Goal: Task Accomplishment & Management: Manage account settings

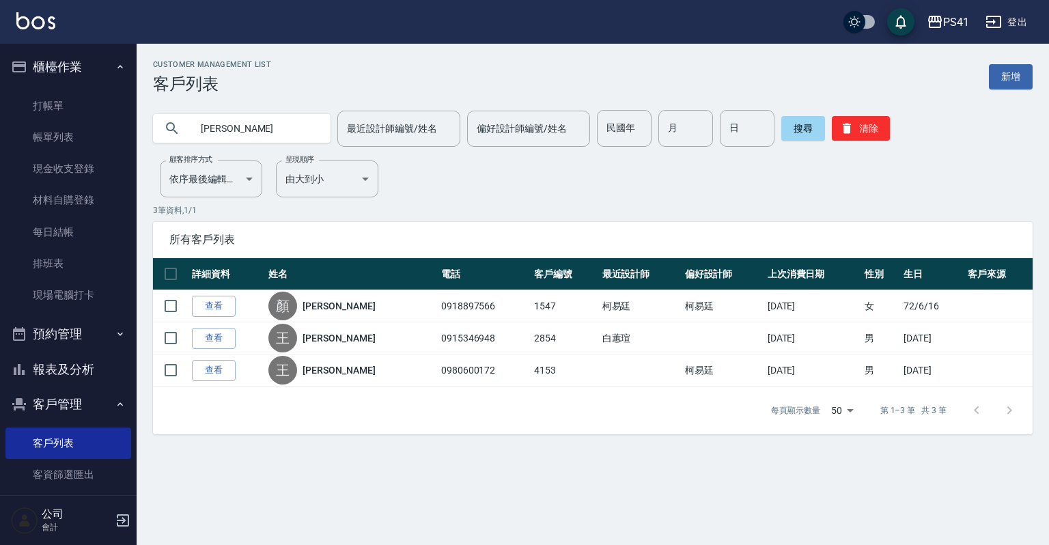
type input "[PERSON_NAME]"
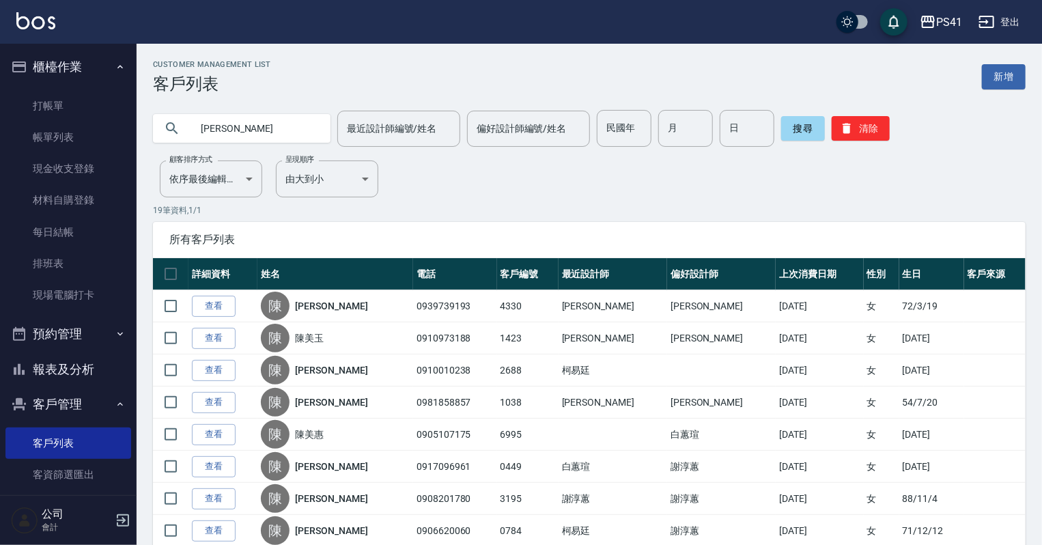
drag, startPoint x: 145, startPoint y: 134, endPoint x: 133, endPoint y: 132, distance: 11.8
click at [133, 132] on div "PS41 登出 櫃檯作業 打帳單 帳單列表 現金收支登錄 材料自購登錄 每日結帳 排班表 現場電腦打卡 預約管理 預約管理 單日預約紀錄 單週預約紀錄 報表及…" at bounding box center [521, 482] width 1042 height 964
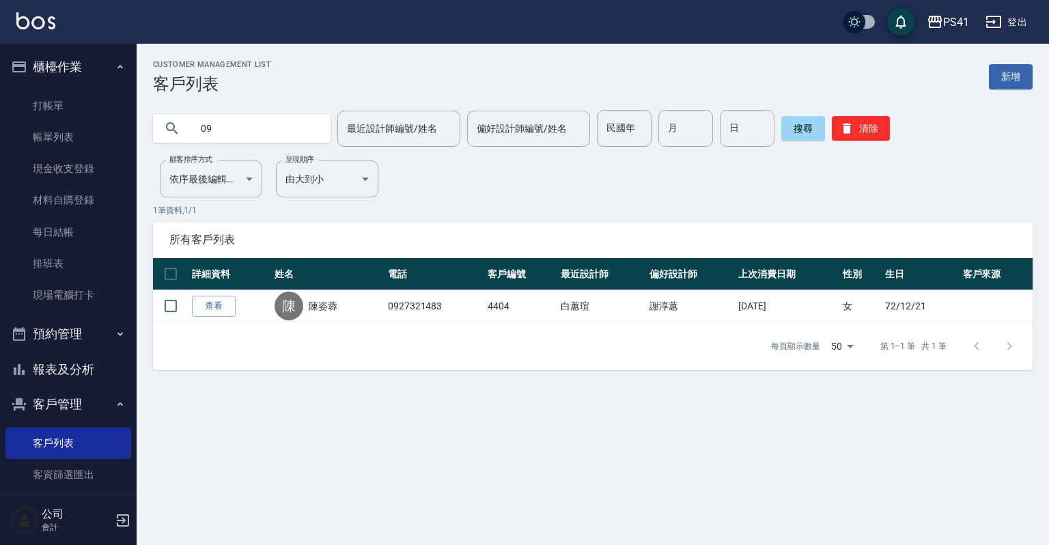
type input "0"
drag, startPoint x: 71, startPoint y: 266, endPoint x: 64, endPoint y: 288, distance: 23.1
click at [71, 266] on link "排班表" at bounding box center [68, 263] width 126 height 31
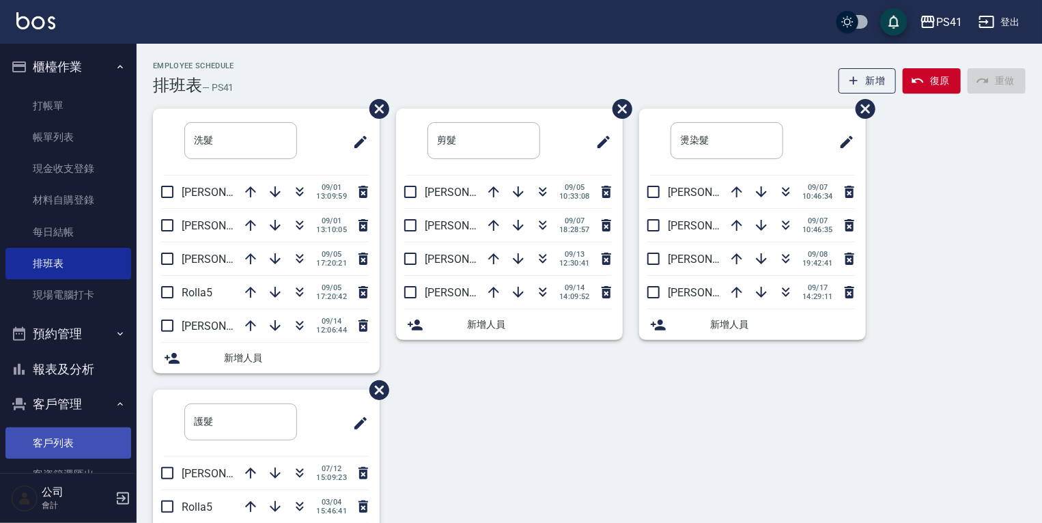
click at [45, 437] on link "客戶列表" at bounding box center [68, 443] width 126 height 31
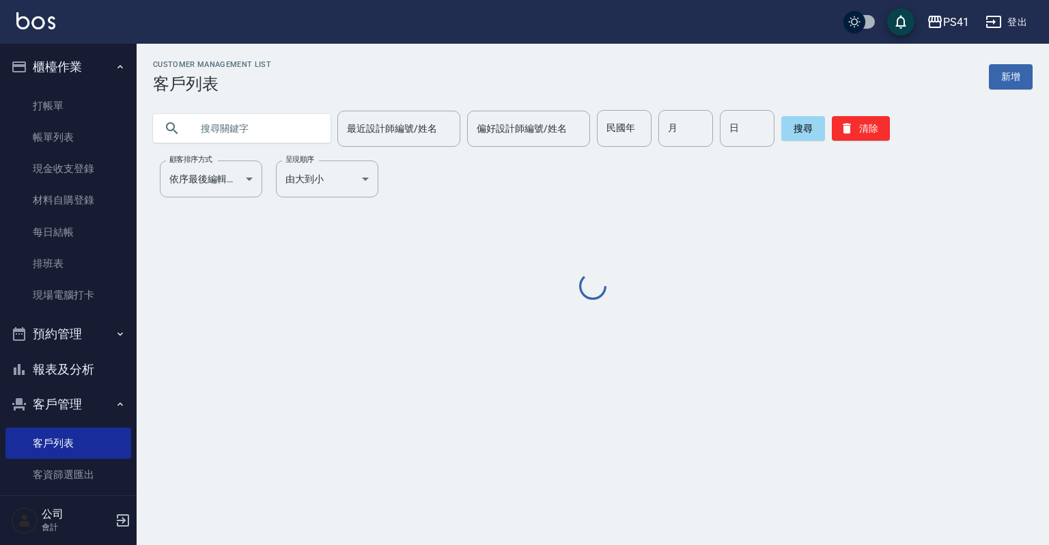
click at [230, 135] on input "text" at bounding box center [255, 128] width 128 height 37
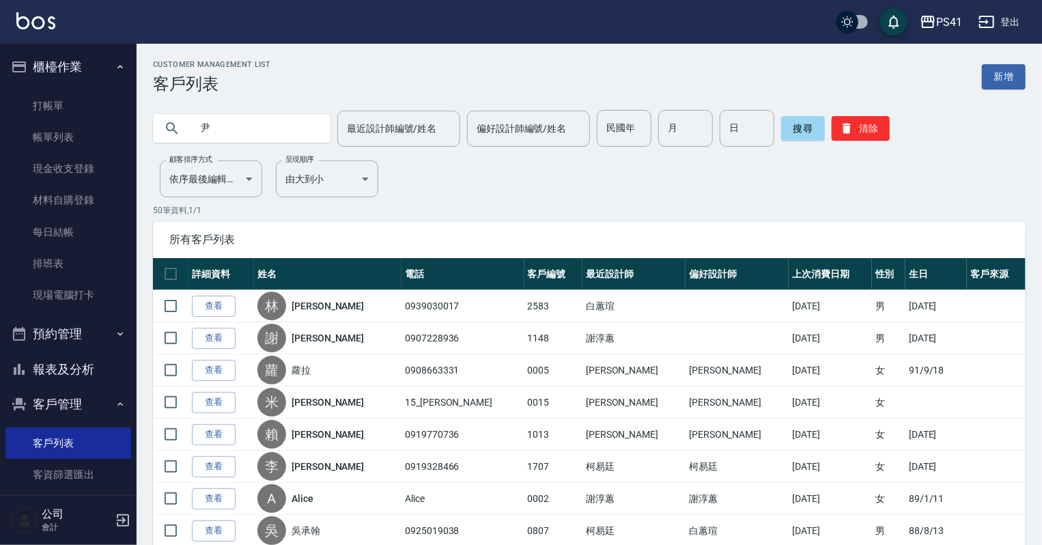
type input "尹"
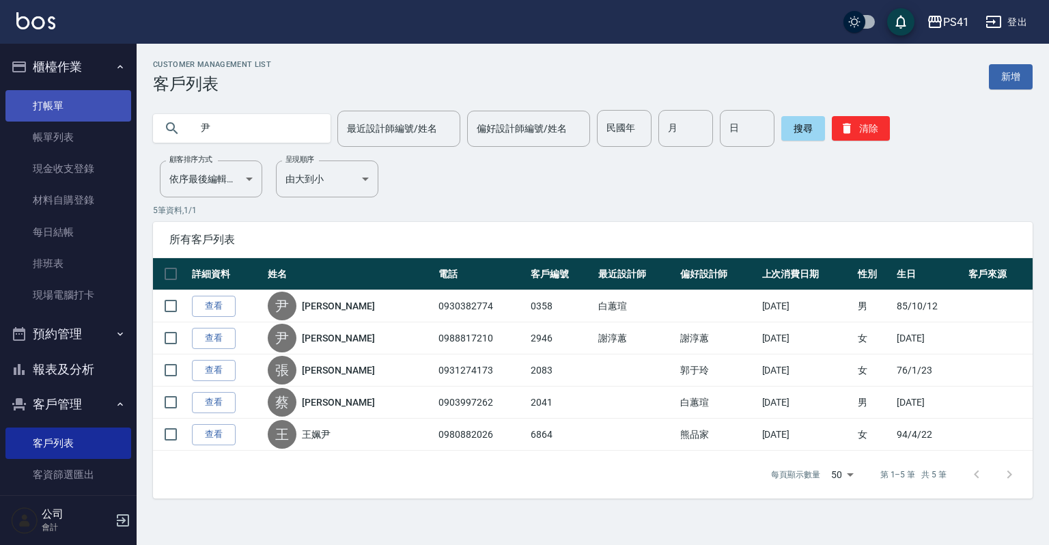
click at [57, 116] on link "打帳單" at bounding box center [68, 105] width 126 height 31
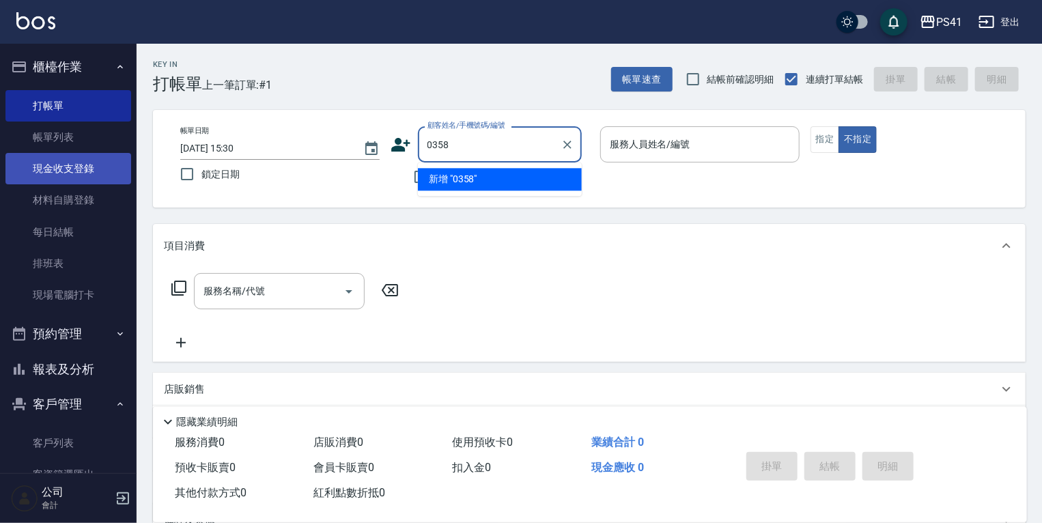
type input "0358"
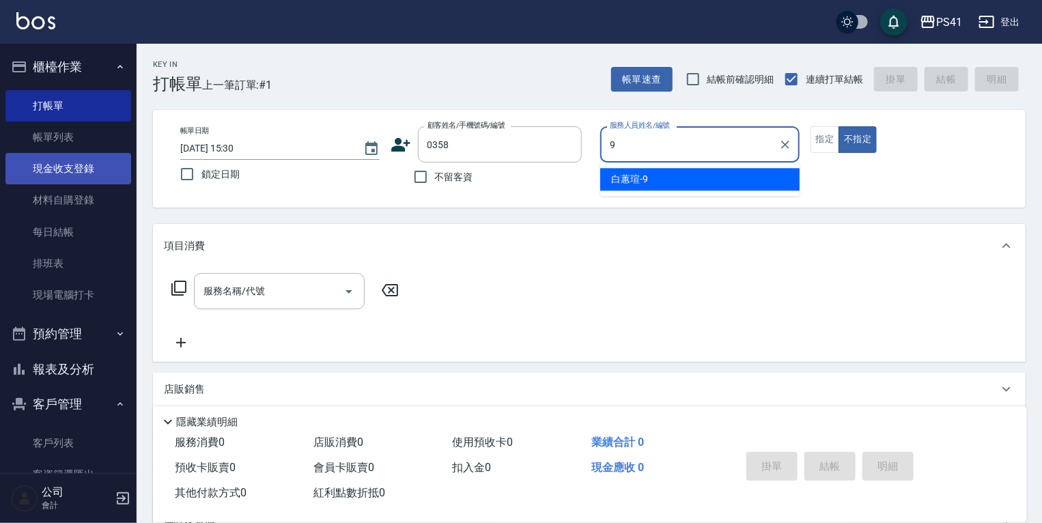
type input "白蕙瑄-9"
type button "false"
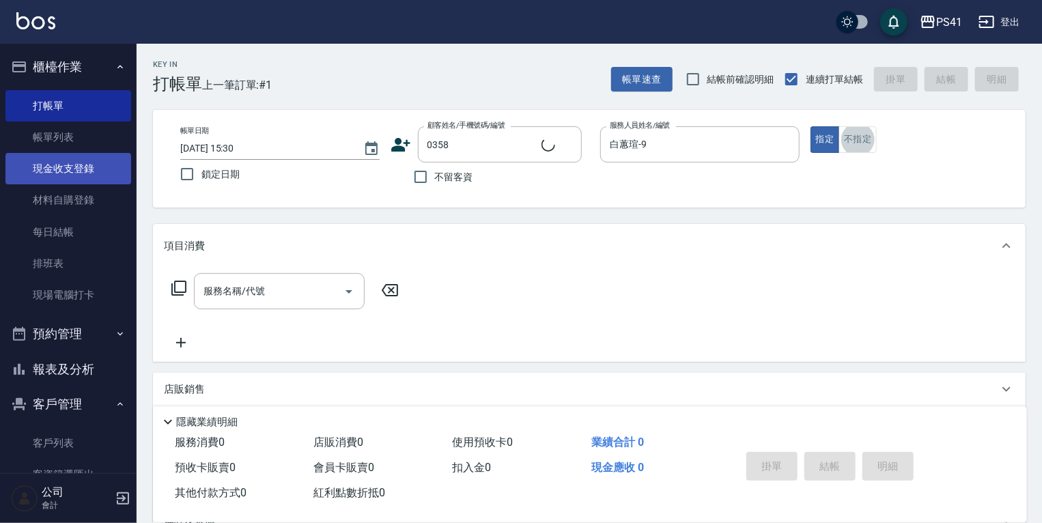
type input "[PERSON_NAME]/0930382774/0358"
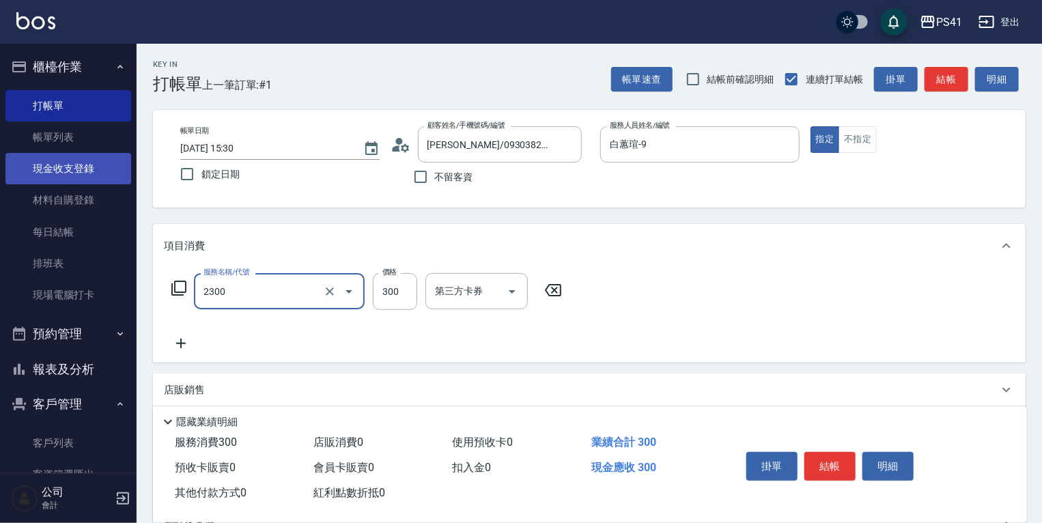
type input "剪髮(2300)"
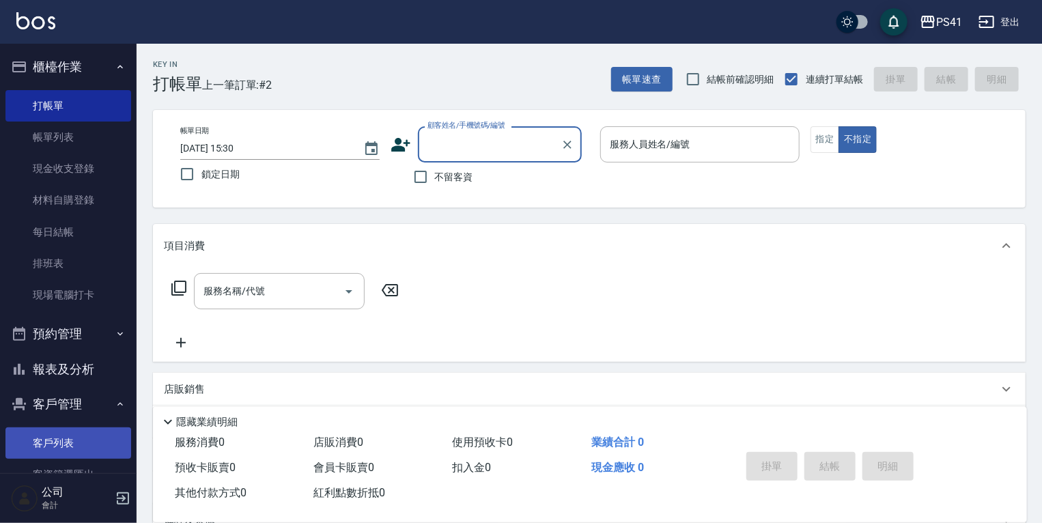
click at [57, 443] on link "客戶列表" at bounding box center [68, 443] width 126 height 31
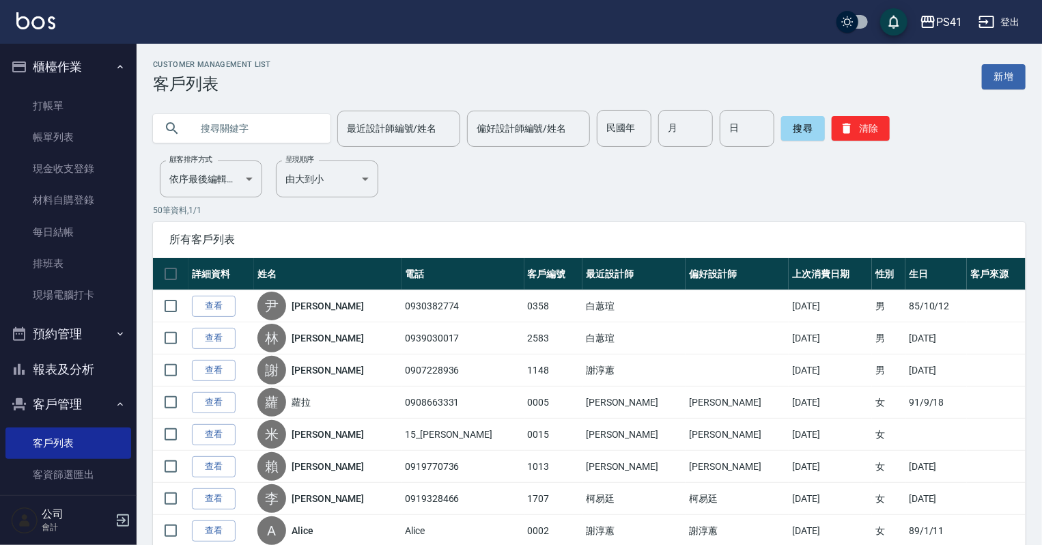
click at [258, 118] on input "text" at bounding box center [255, 128] width 128 height 37
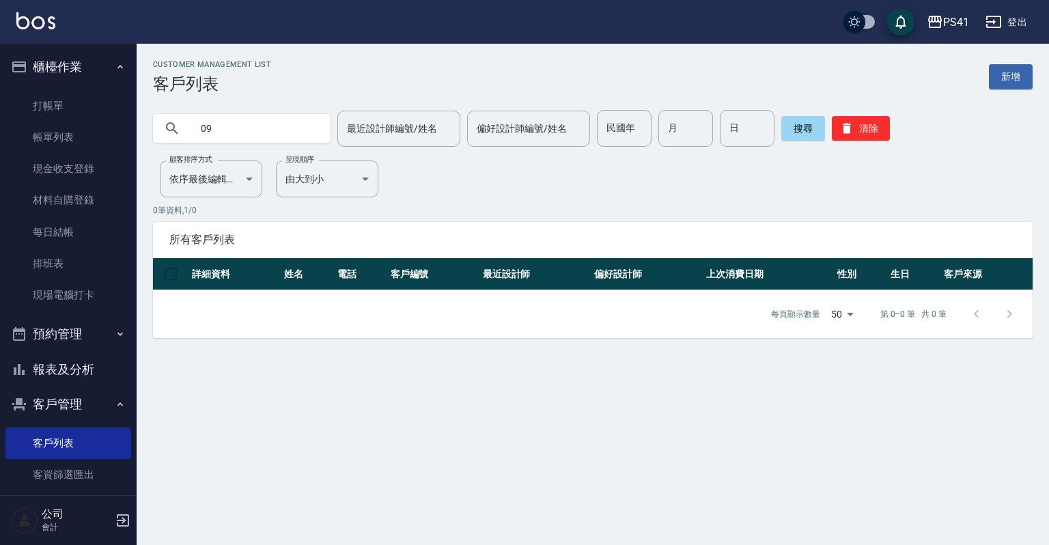
type input "0"
type input "憲"
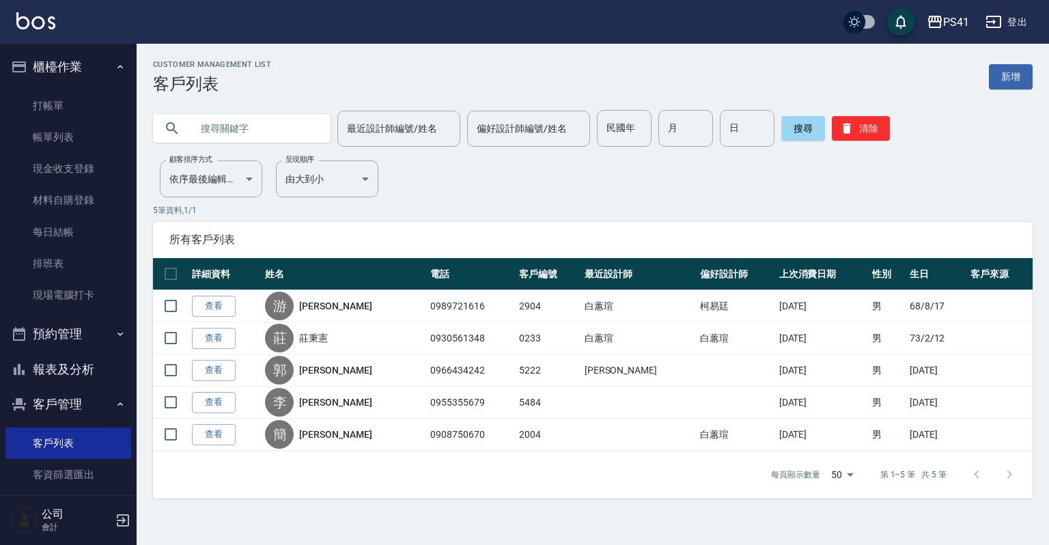
click at [205, 372] on link "查看" at bounding box center [214, 370] width 44 height 21
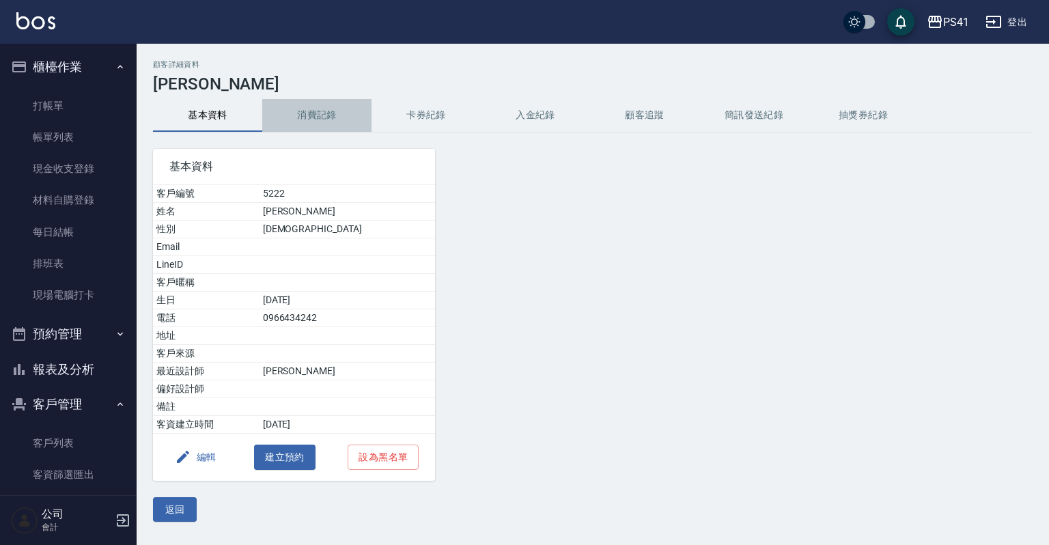
click at [316, 110] on button "消費記錄" at bounding box center [316, 115] width 109 height 33
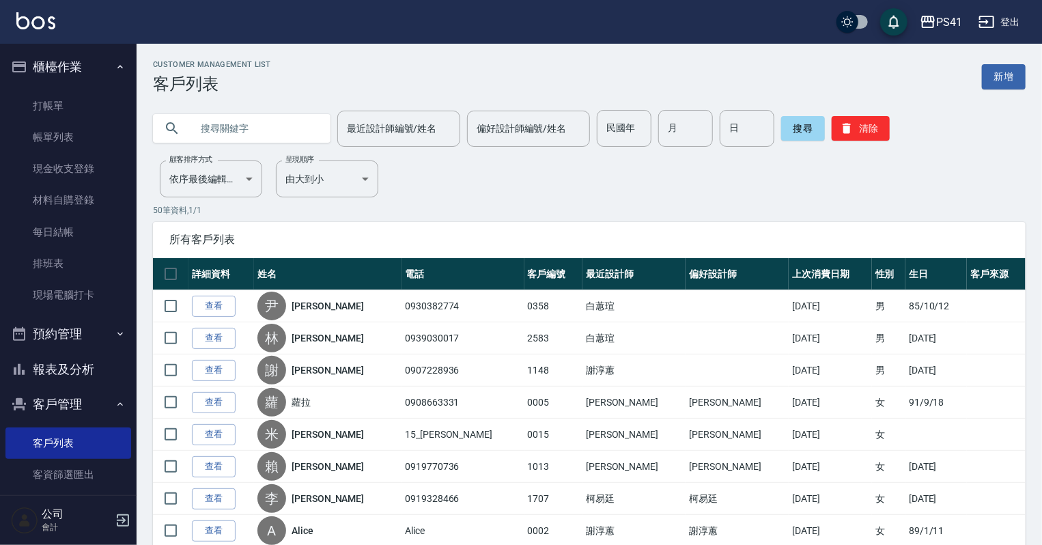
click at [268, 133] on input "text" at bounding box center [255, 128] width 128 height 37
click at [92, 99] on link "打帳單" at bounding box center [68, 105] width 126 height 31
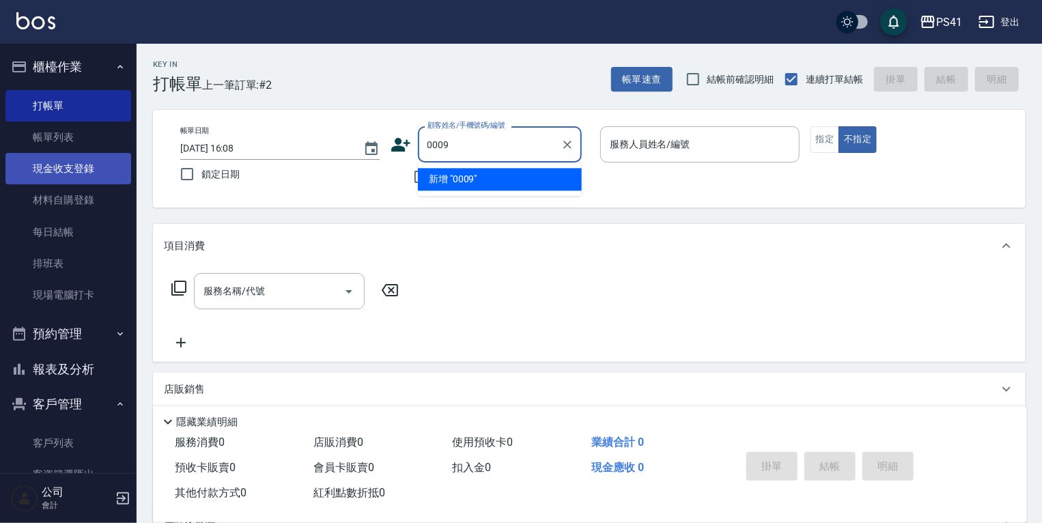
type input "0009"
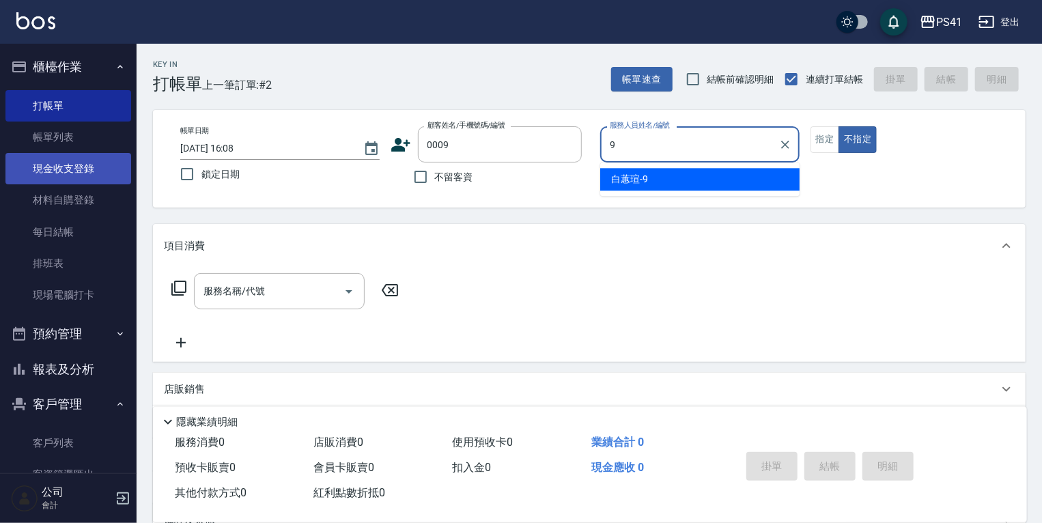
type input "白蕙瑄-9"
type button "false"
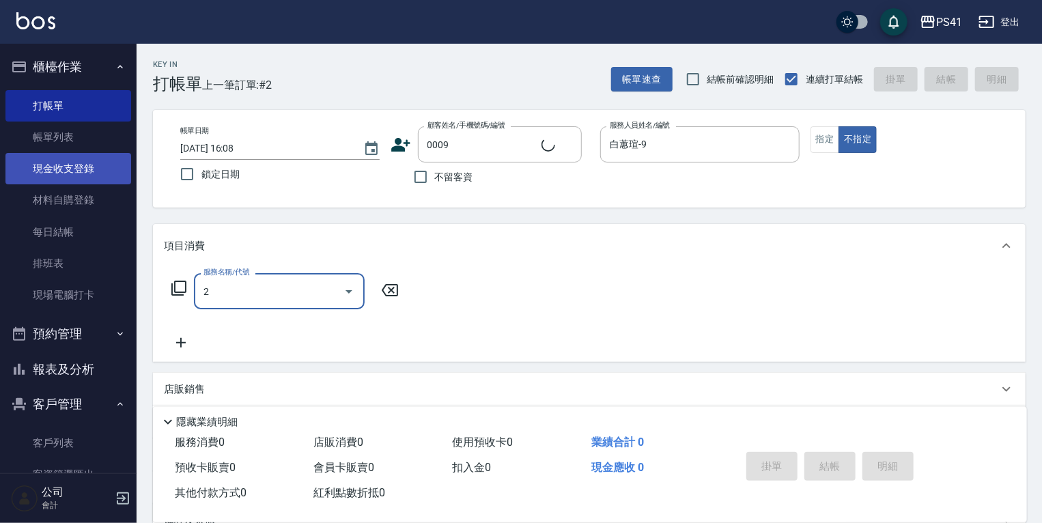
type input "21"
type input "白白/9_白白/0009"
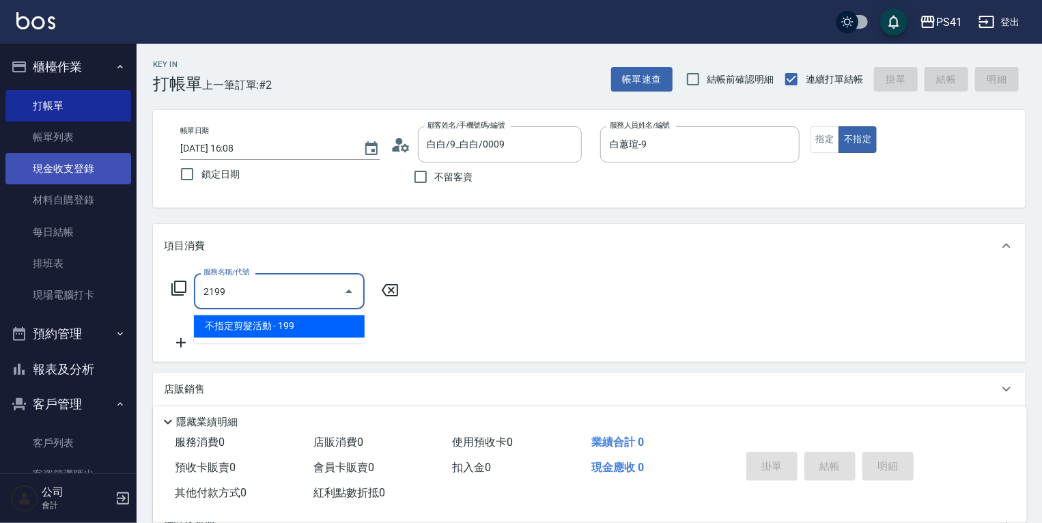
type input "不指定剪髮活動(2199)"
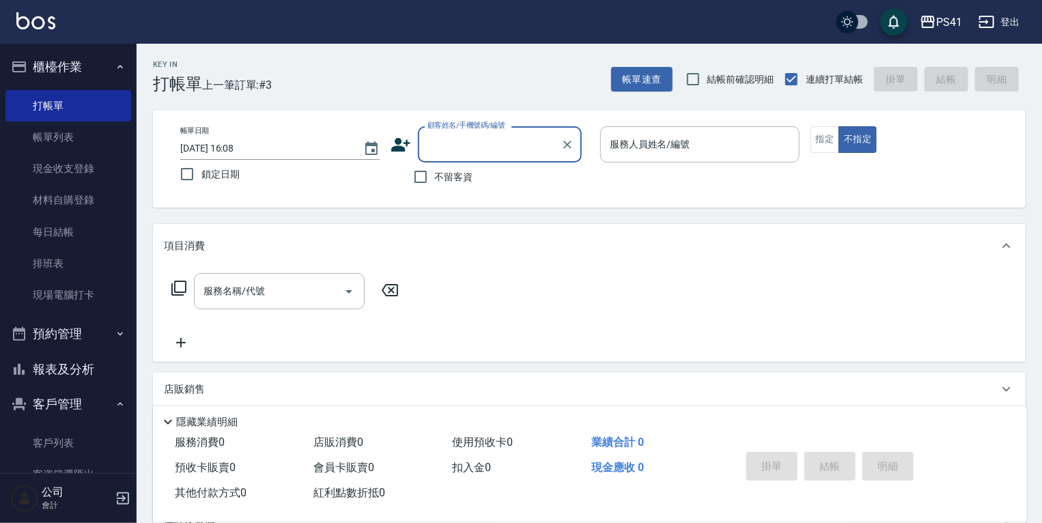
click at [495, 151] on input "顧客姓名/手機號碼/編號" at bounding box center [489, 145] width 131 height 24
type input "0015"
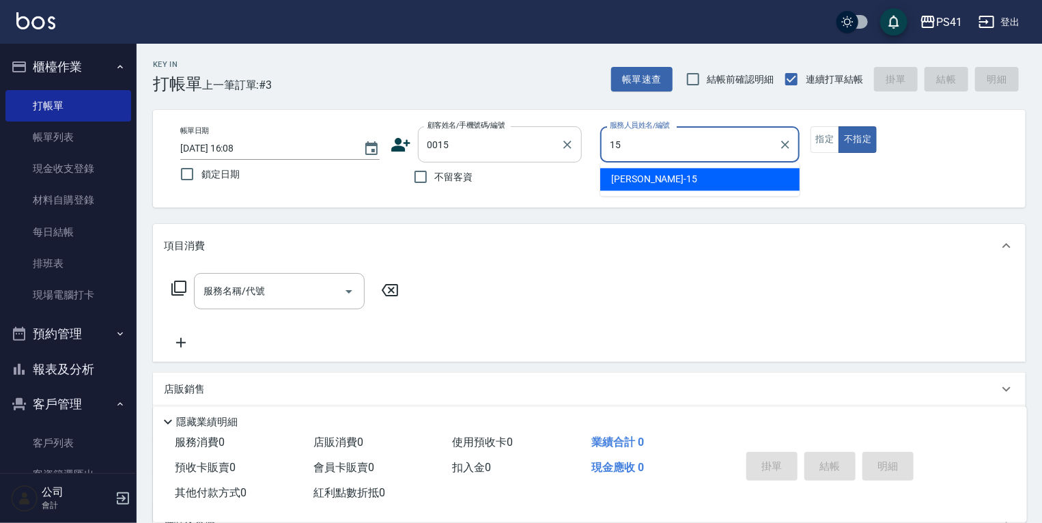
type input "[PERSON_NAME]-15"
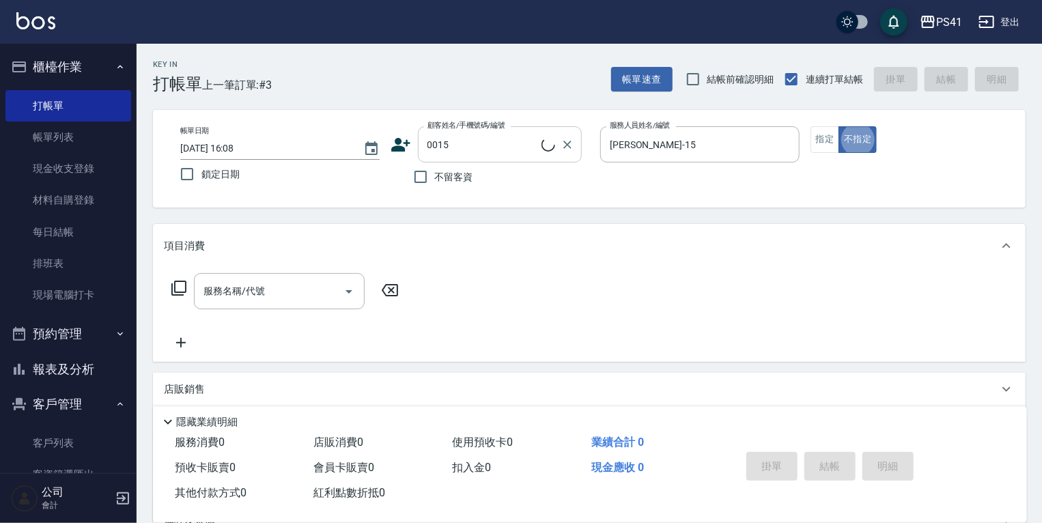
type input "米雪/15_米雪/0015"
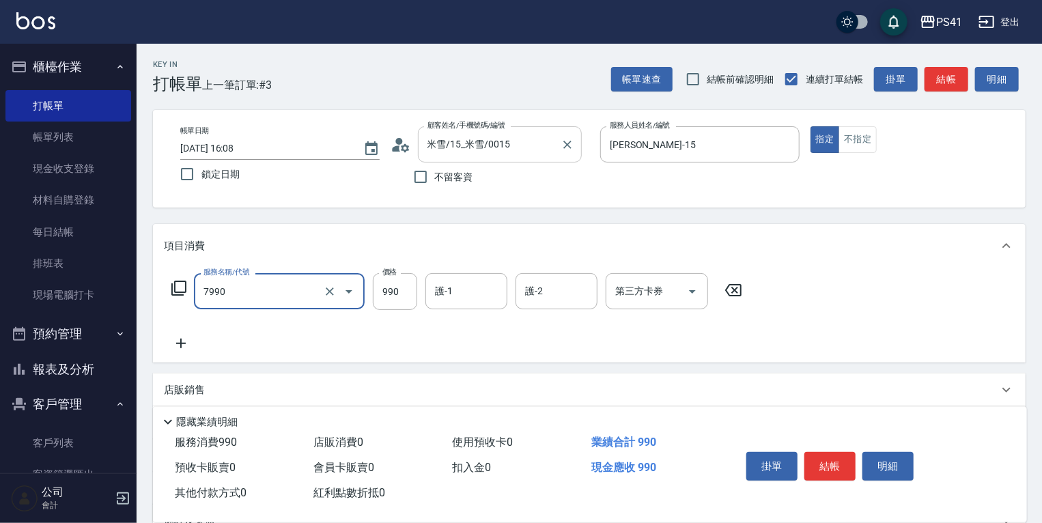
type input "髮原素頭皮養護-活動(7990)"
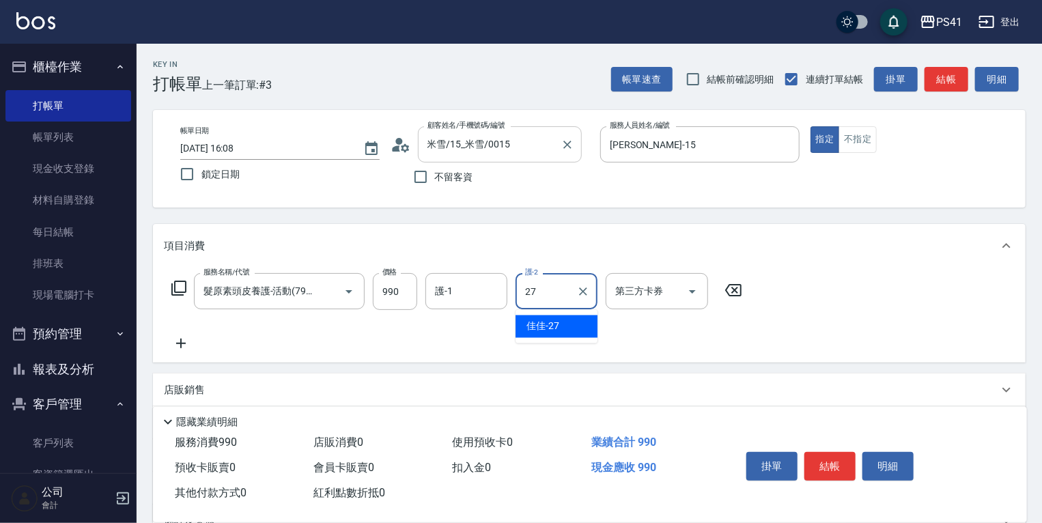
type input "佳佳-27"
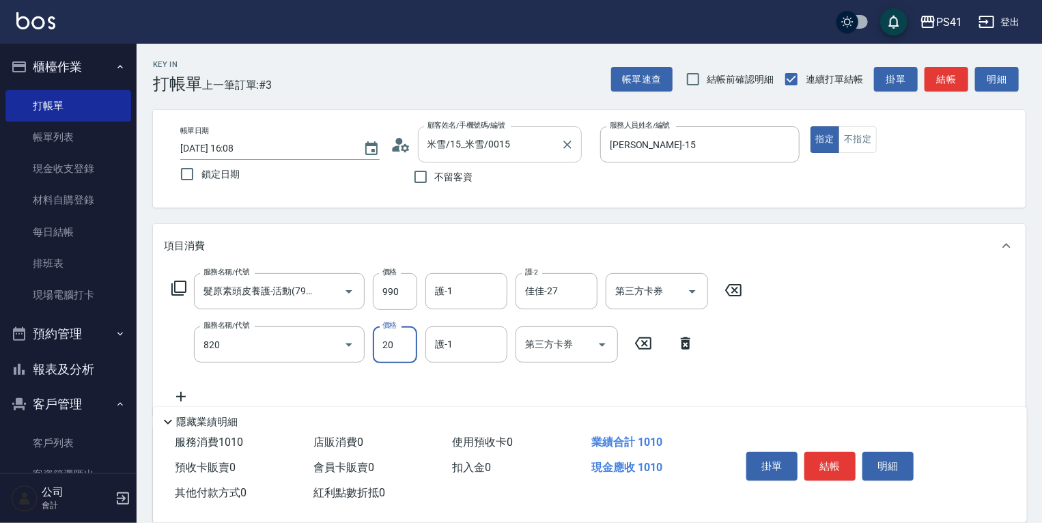
type input "潤絲(820)"
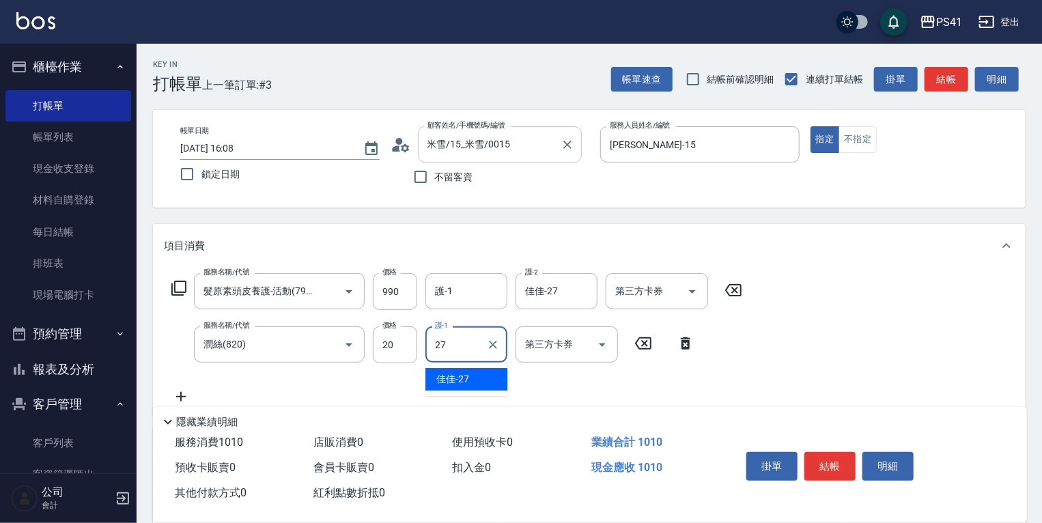
type input "佳佳-27"
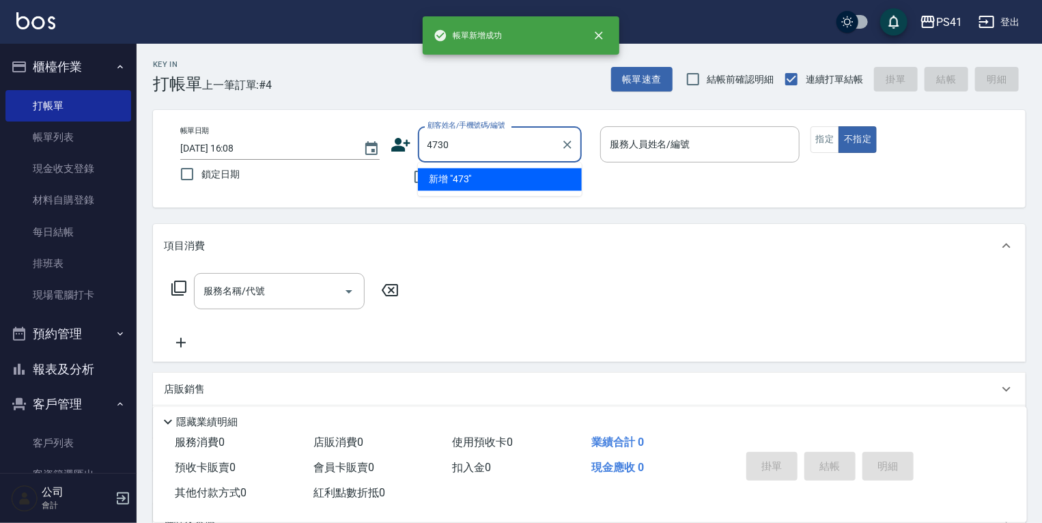
type input "4730"
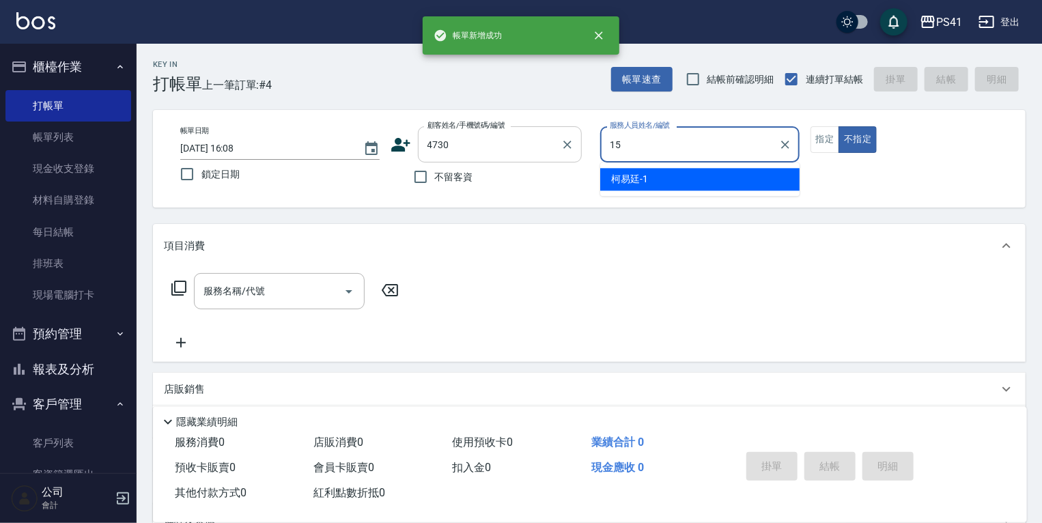
type input "[PERSON_NAME]-15"
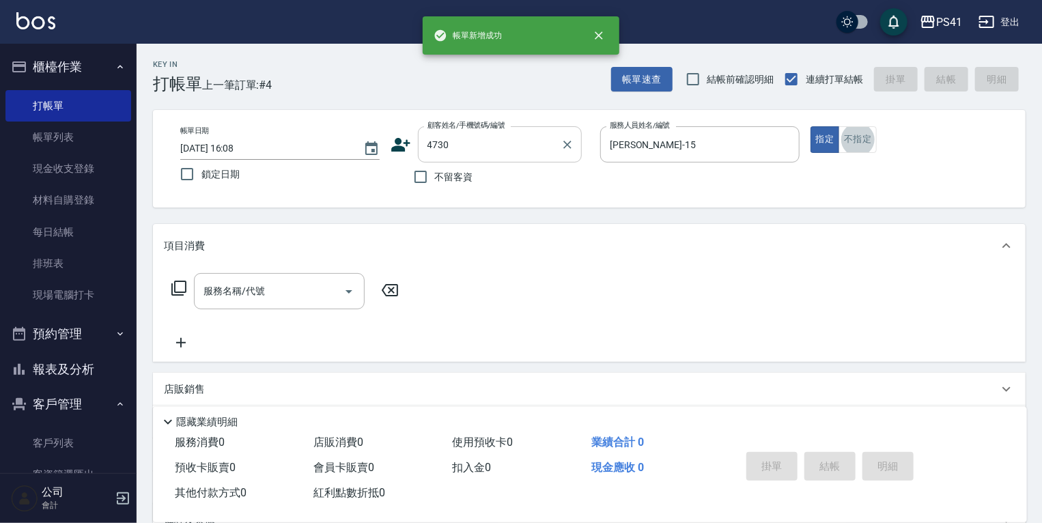
type input "[PERSON_NAME]/0920357773/4730"
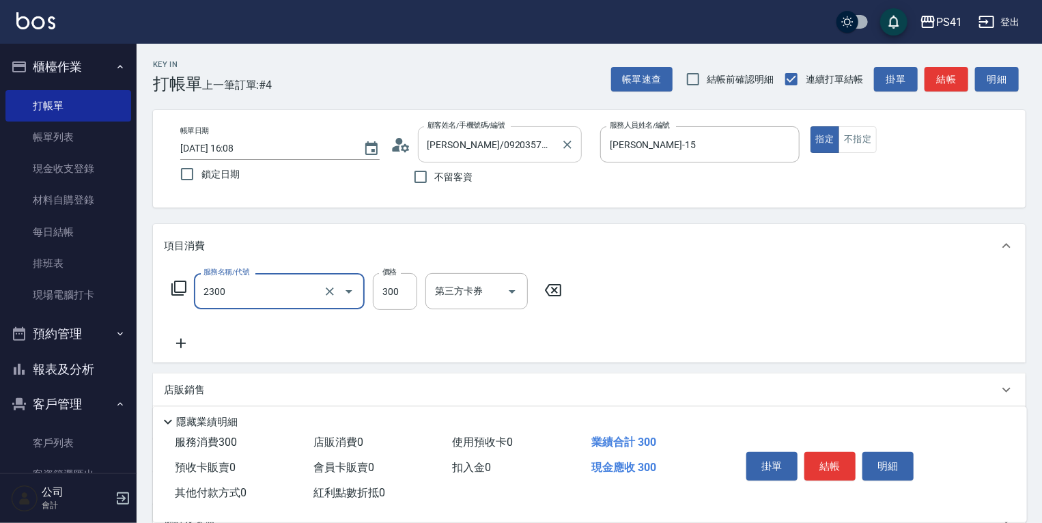
type input "剪髮(2300)"
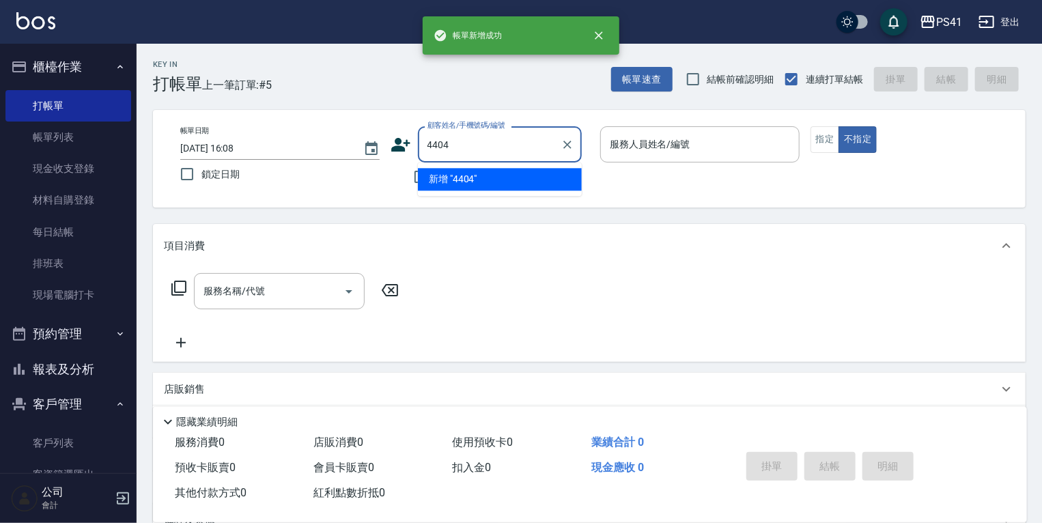
type input "4404"
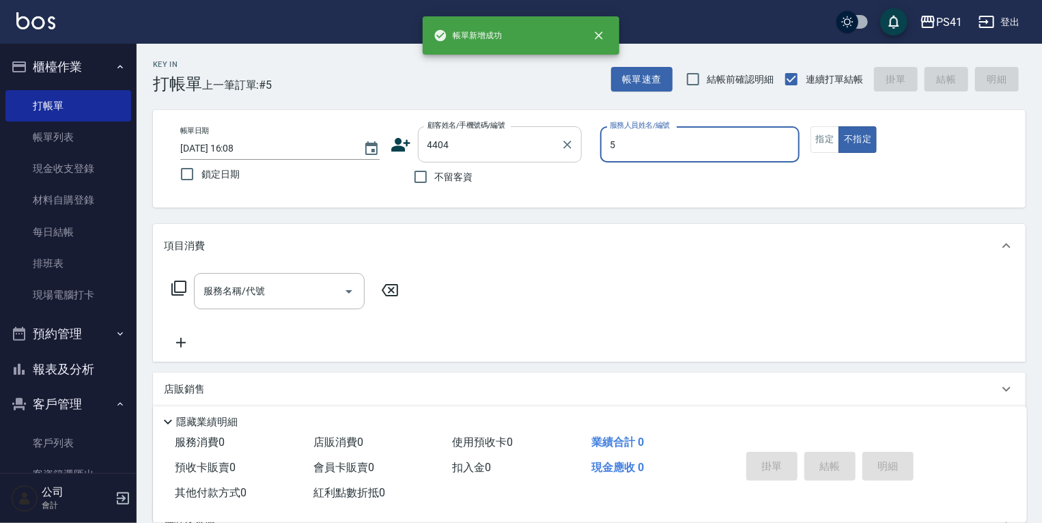
type input "Rolla-5"
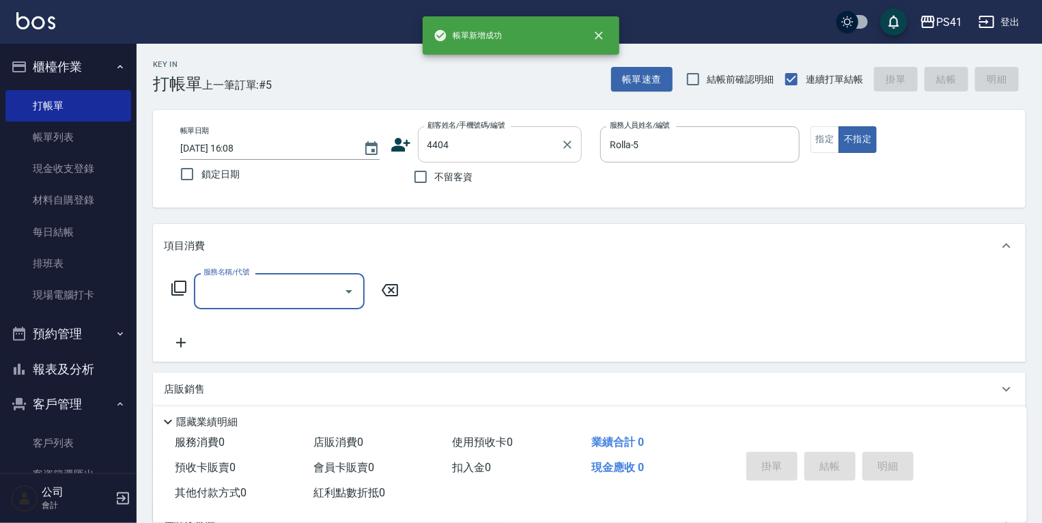
type input "1"
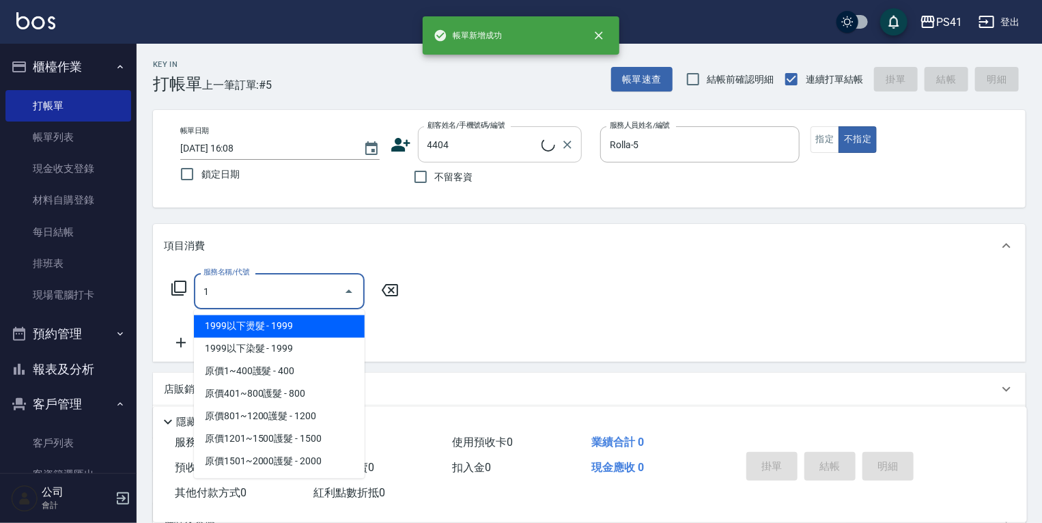
type input "[PERSON_NAME]/0927321483/4404"
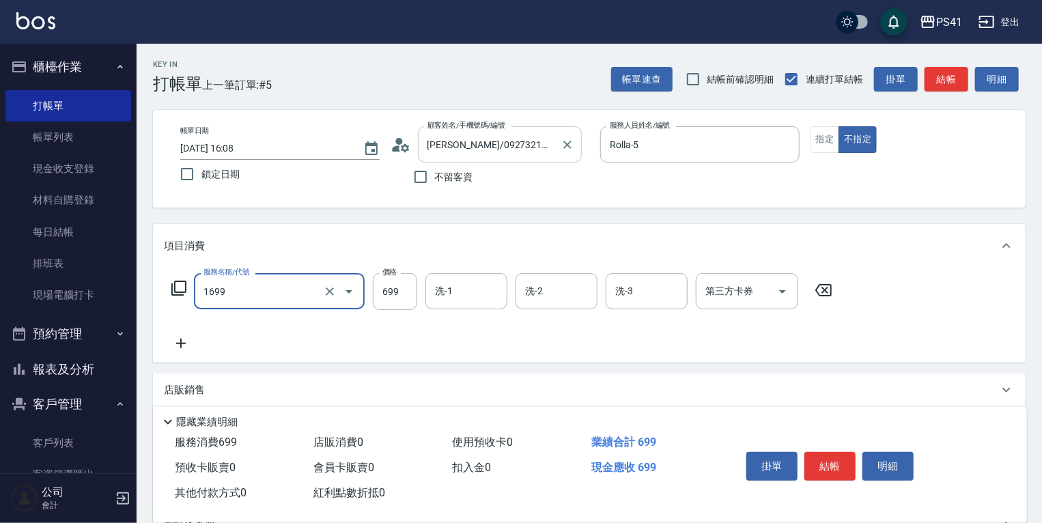
type input "純粹植淨控油SPA洗髮699(1699)"
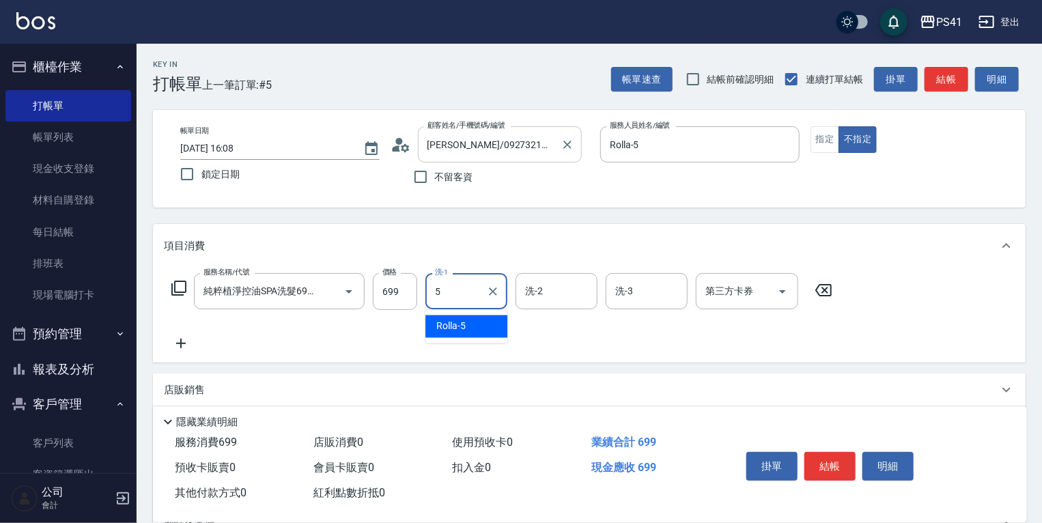
type input "Rolla-5"
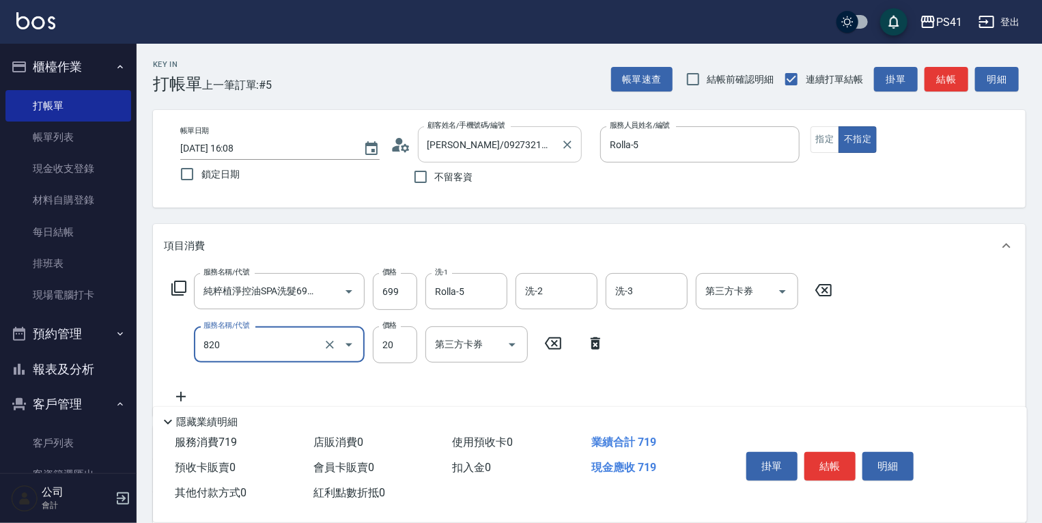
type input "潤絲(820)"
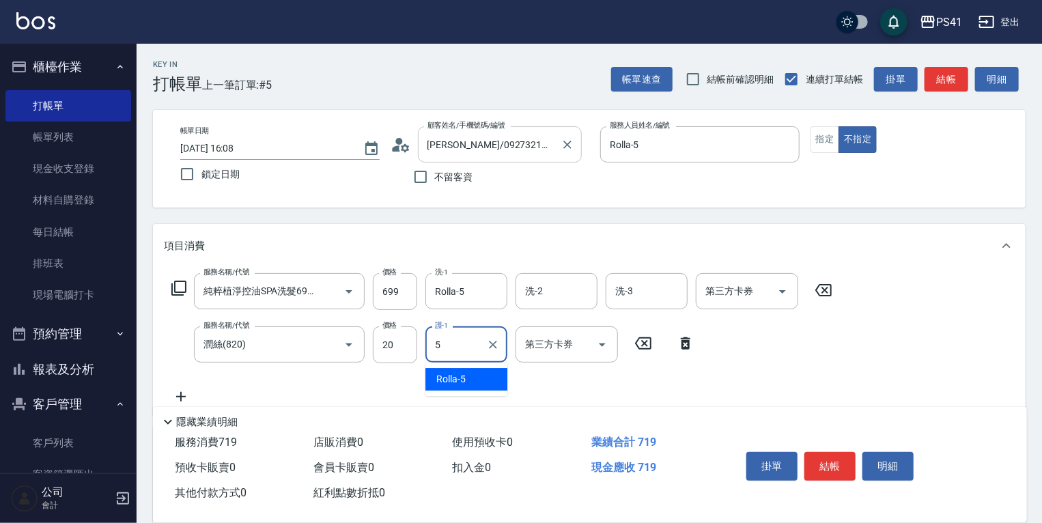
type input "Rolla-5"
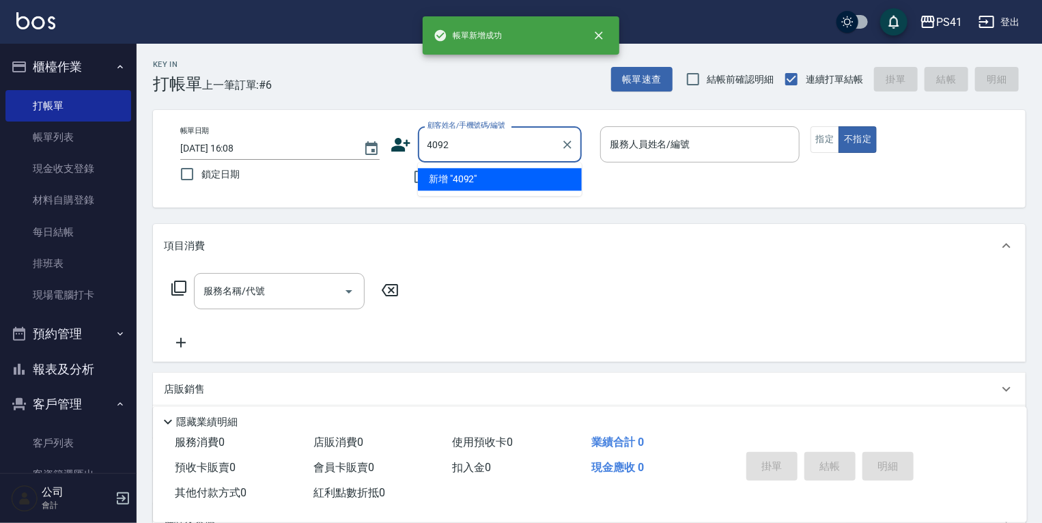
type input "4092"
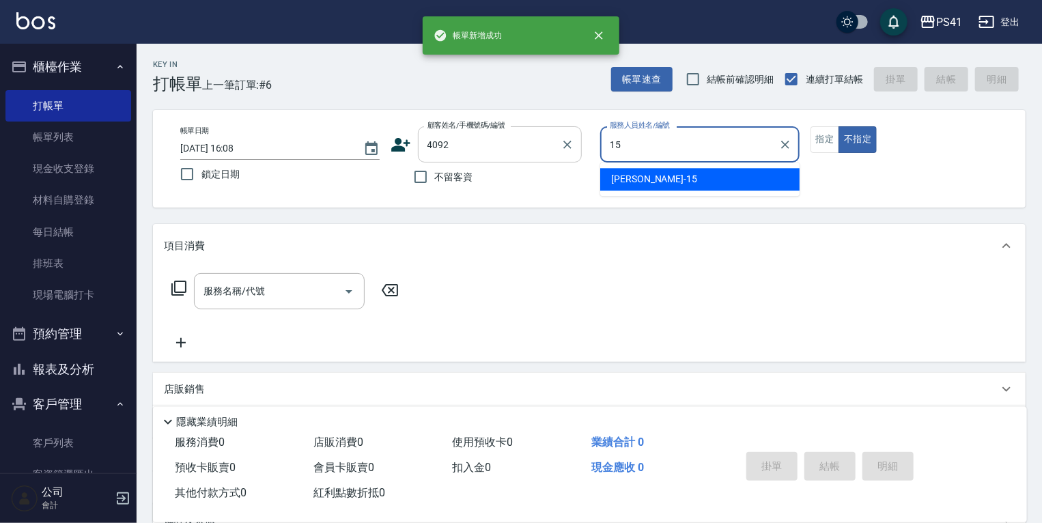
type input "[PERSON_NAME]-15"
type input "[PERSON_NAME]/0953843722/4092"
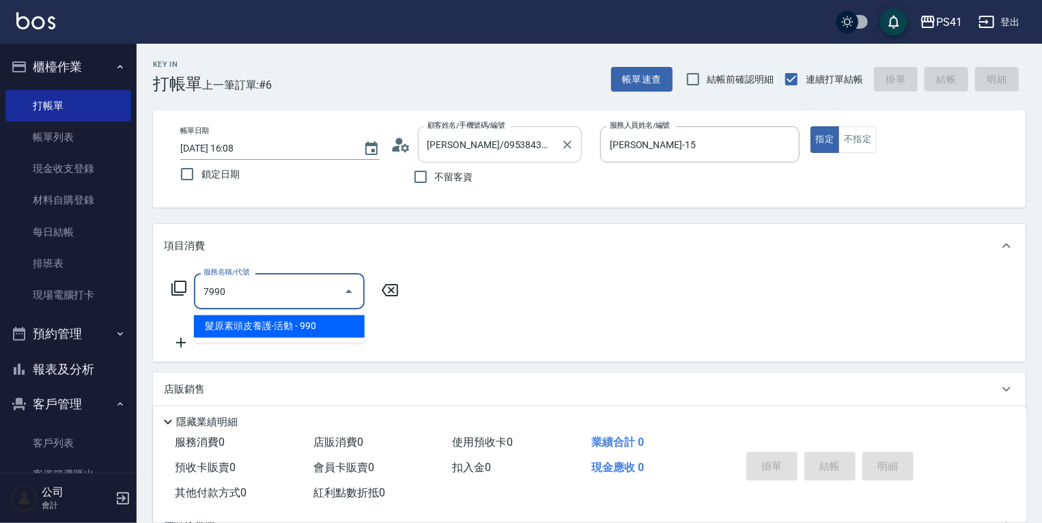
type input "髮原素頭皮養護-活動(7990)"
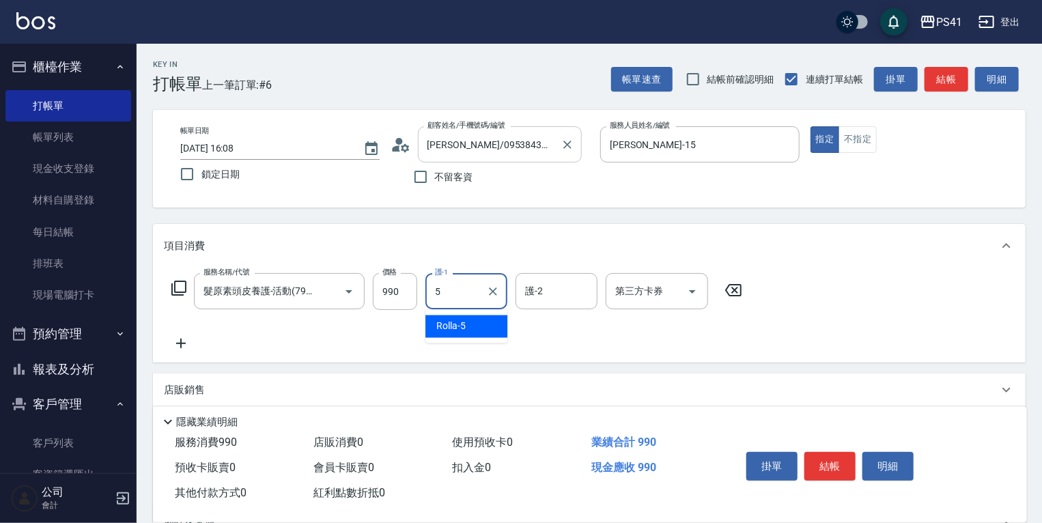
type input "Rolla-5"
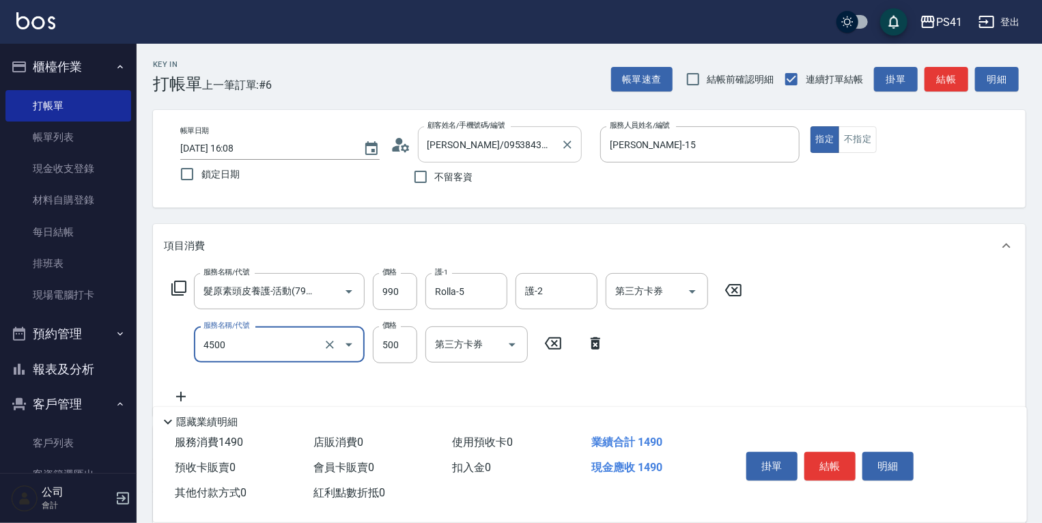
type input "補染(4500)"
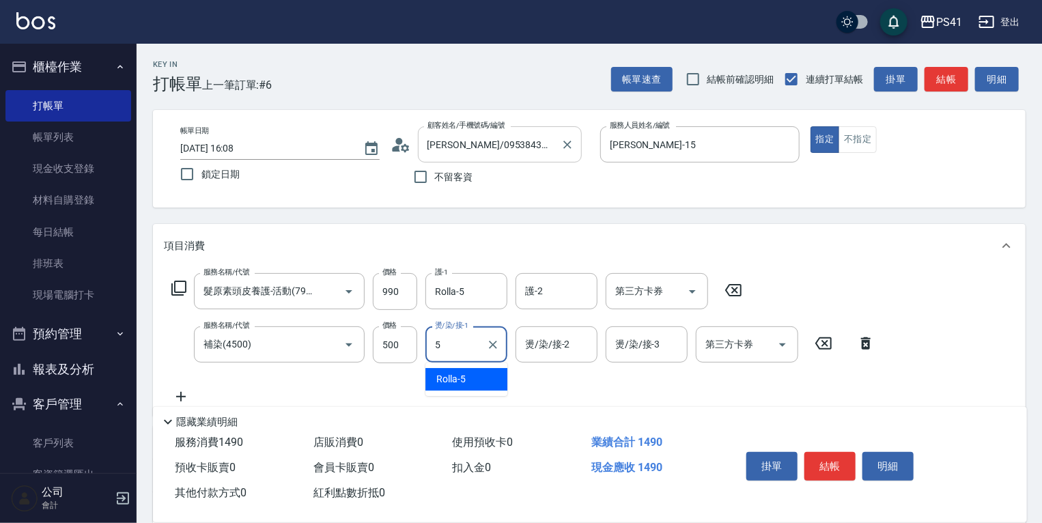
type input "Rolla-5"
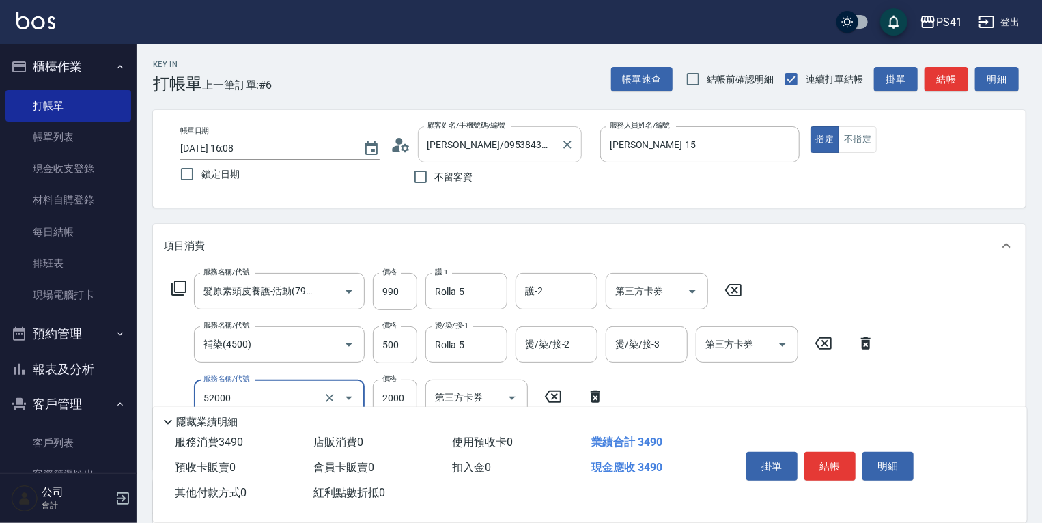
type input "原價1501~2000護髮(52000)"
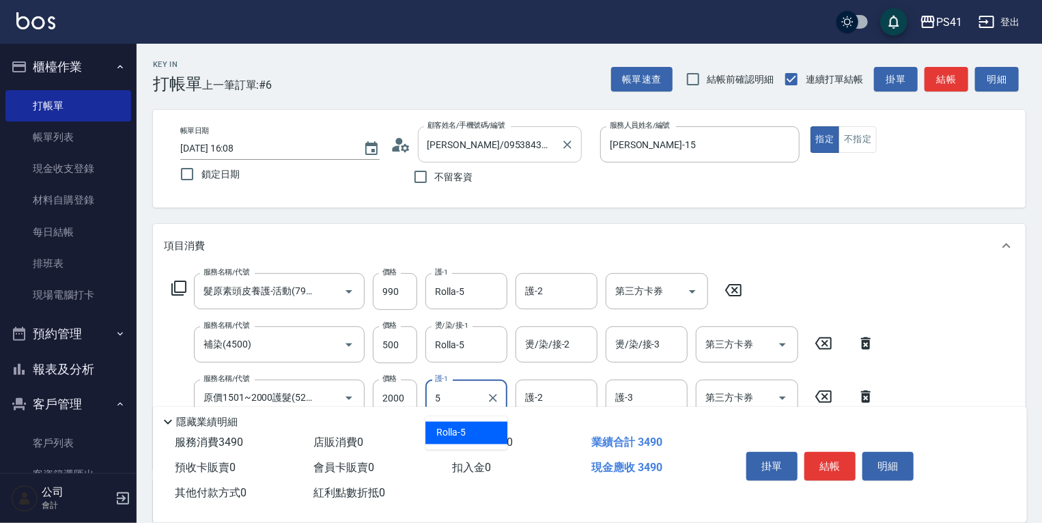
type input "Rolla-5"
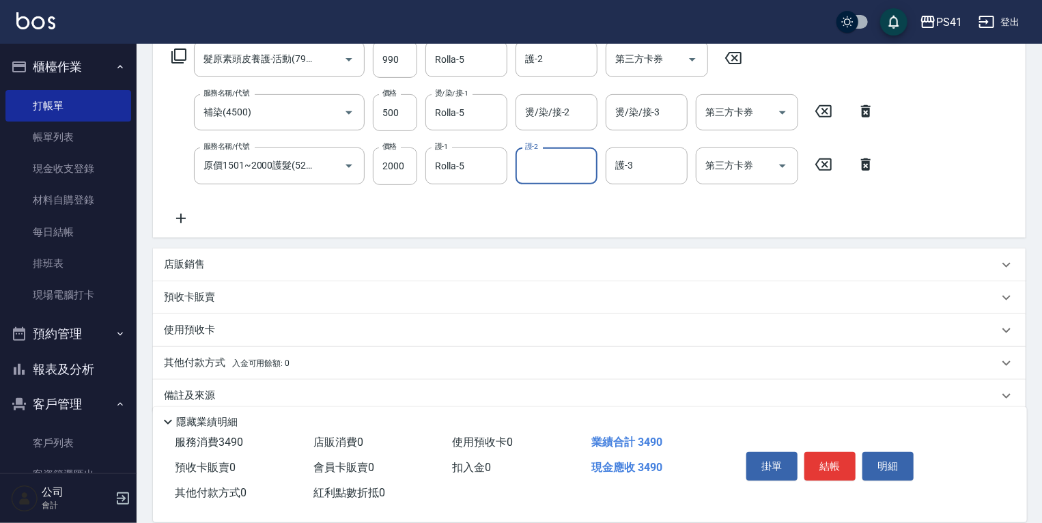
scroll to position [251, 0]
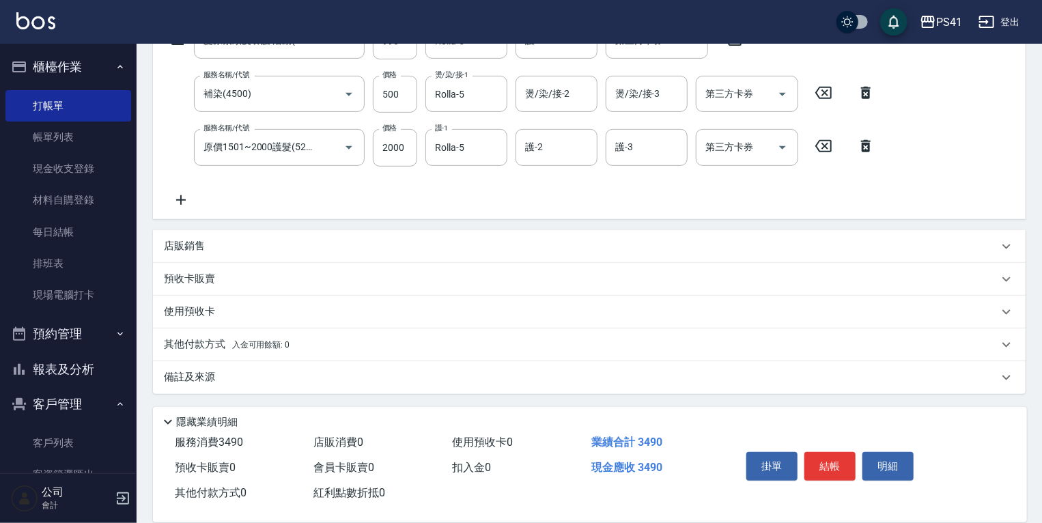
click at [331, 265] on div "預收卡販賣" at bounding box center [589, 279] width 873 height 33
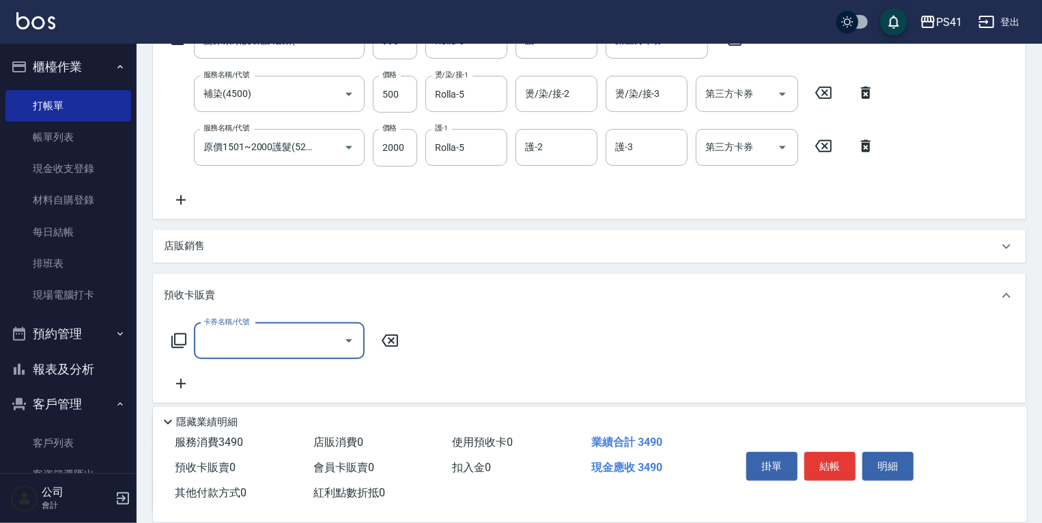
scroll to position [0, 0]
click at [328, 257] on div "店販銷售" at bounding box center [589, 246] width 873 height 33
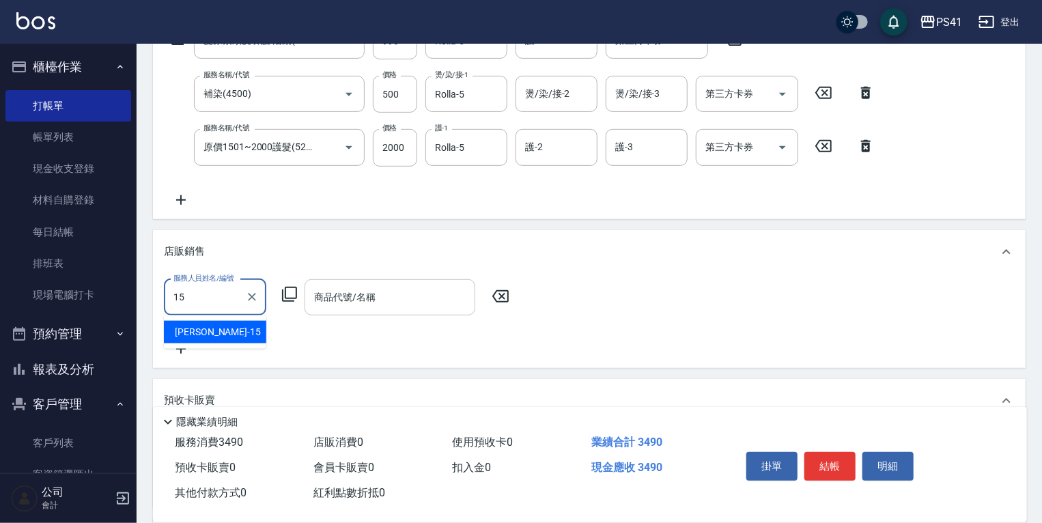
type input "[PERSON_NAME]-15"
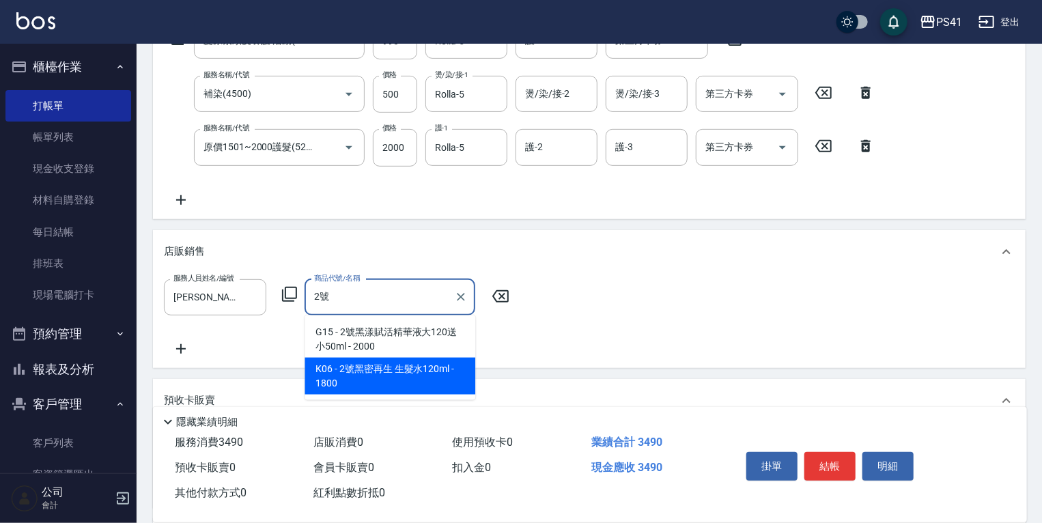
type input "2號黑密再生 生髮水120ml"
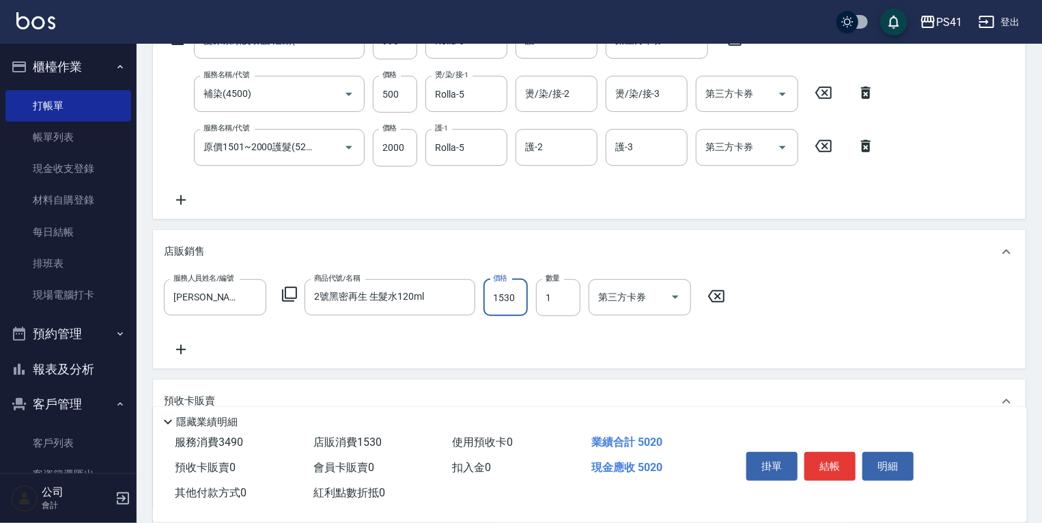
type input "1530"
click at [178, 342] on icon at bounding box center [181, 350] width 34 height 16
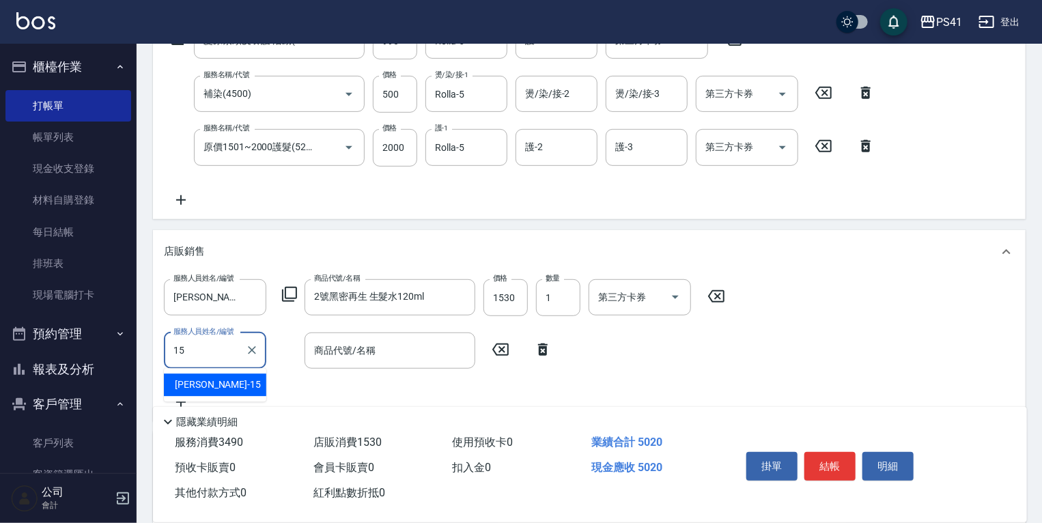
type input "[PERSON_NAME]-15"
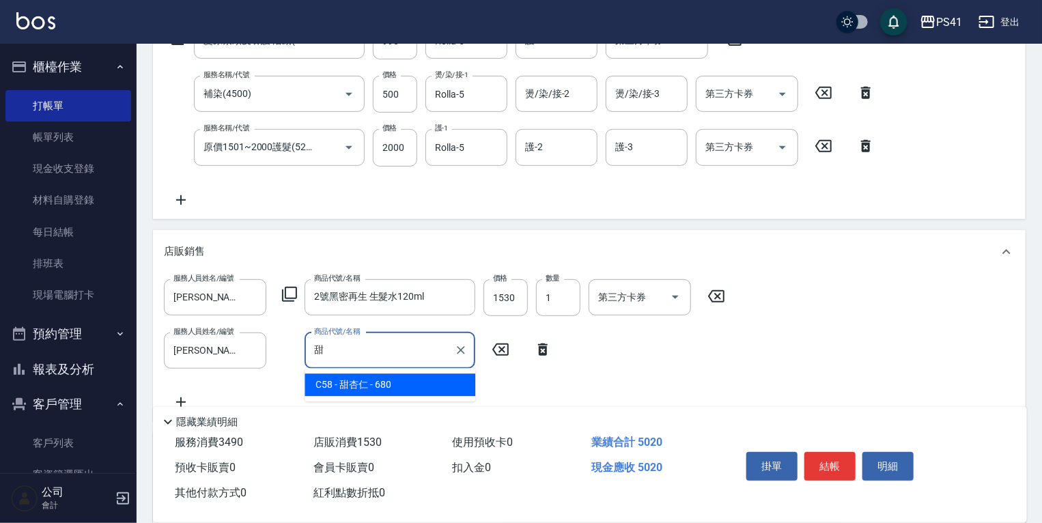
type input "甜杏仁"
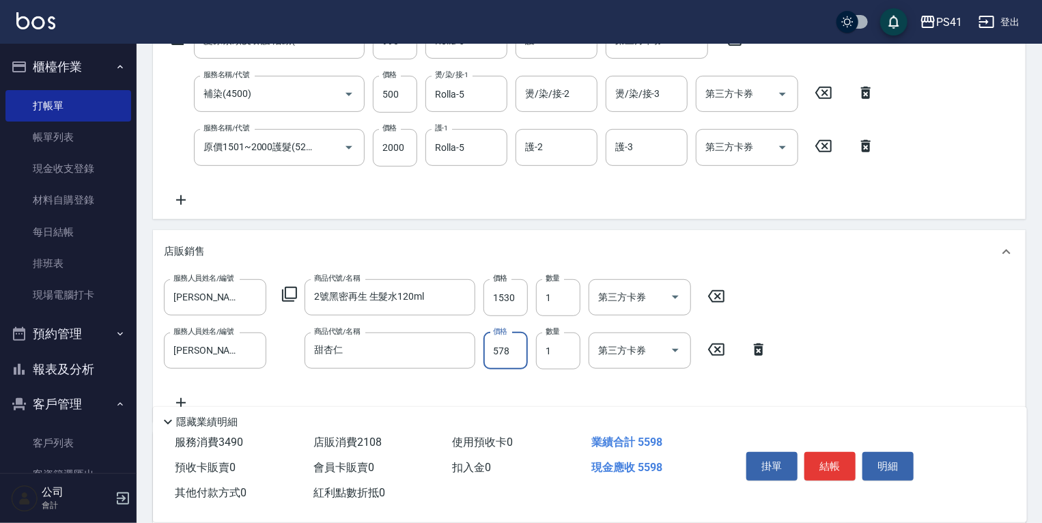
type input "578"
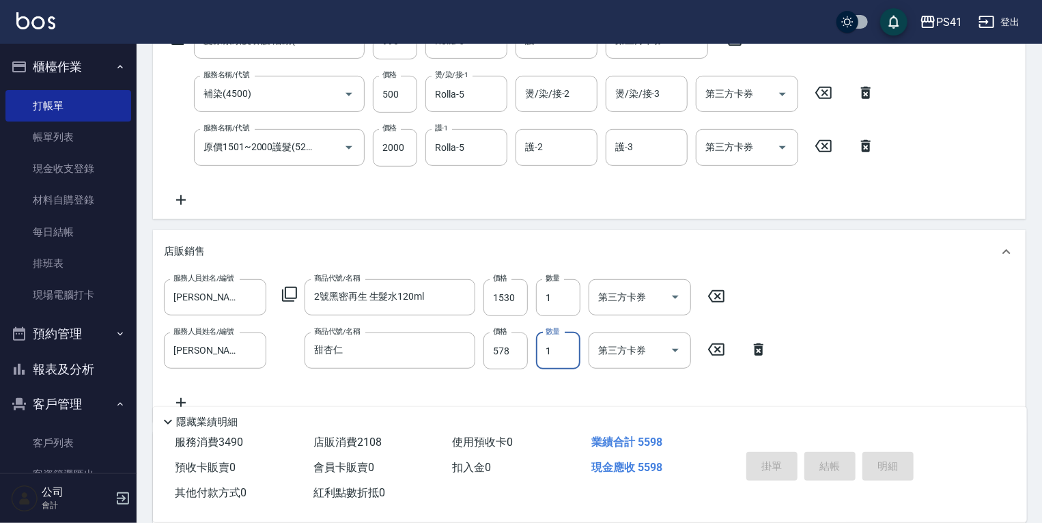
type input "[DATE] 16:09"
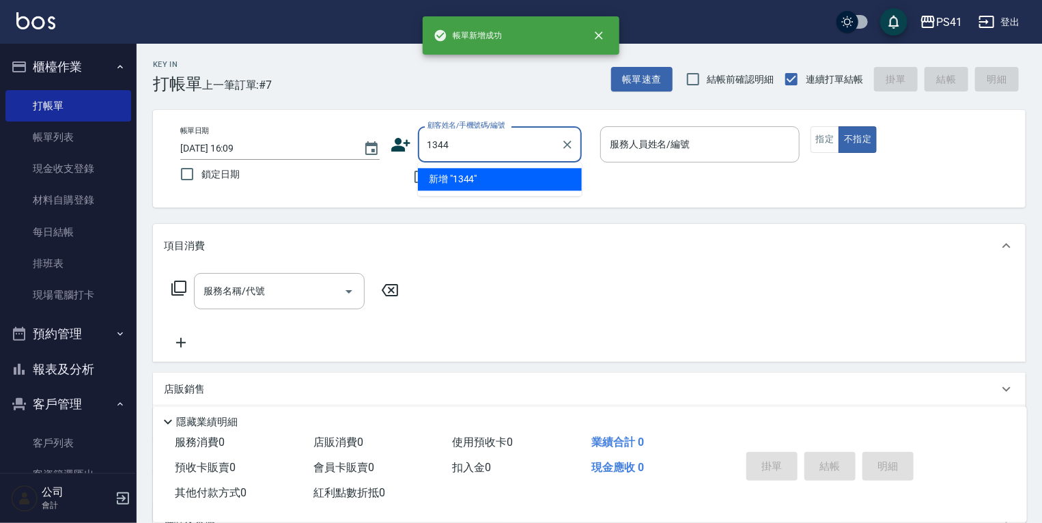
type input "1344"
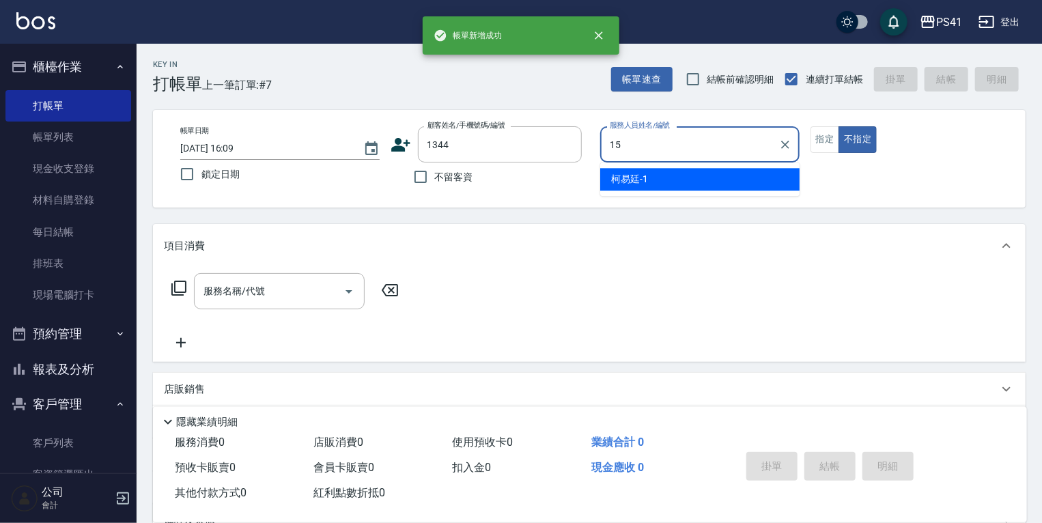
type input "[PERSON_NAME]-15"
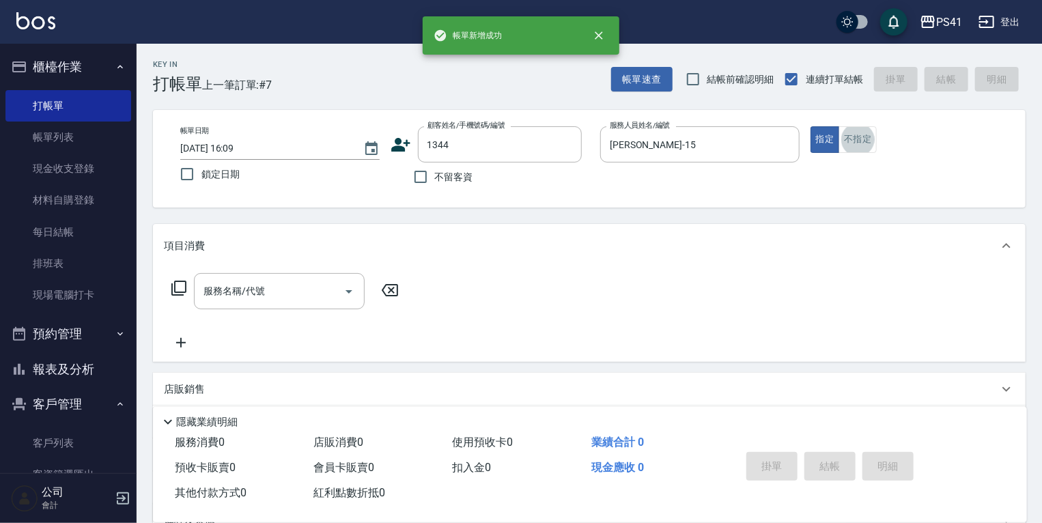
type input "[PERSON_NAME]/0987512633/1344"
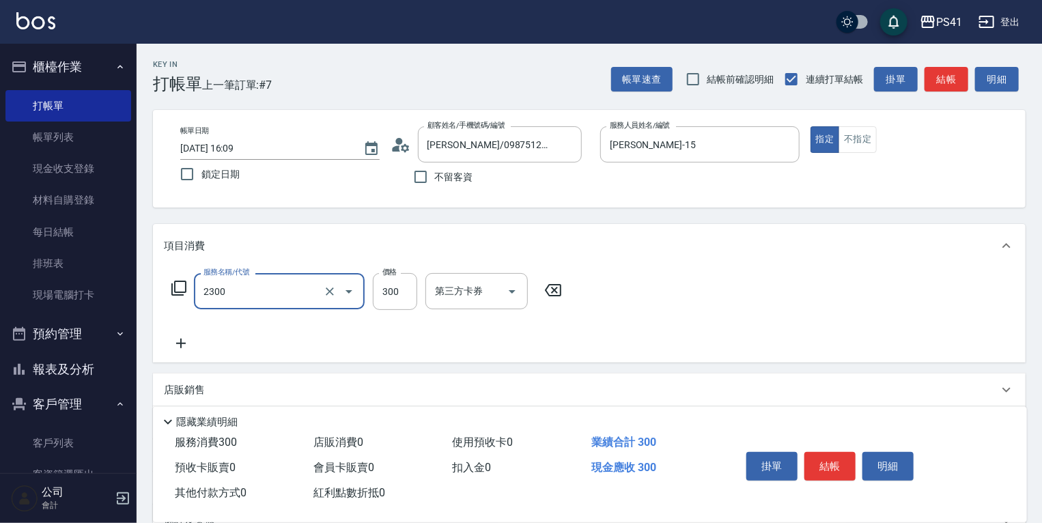
type input "剪髮(2300)"
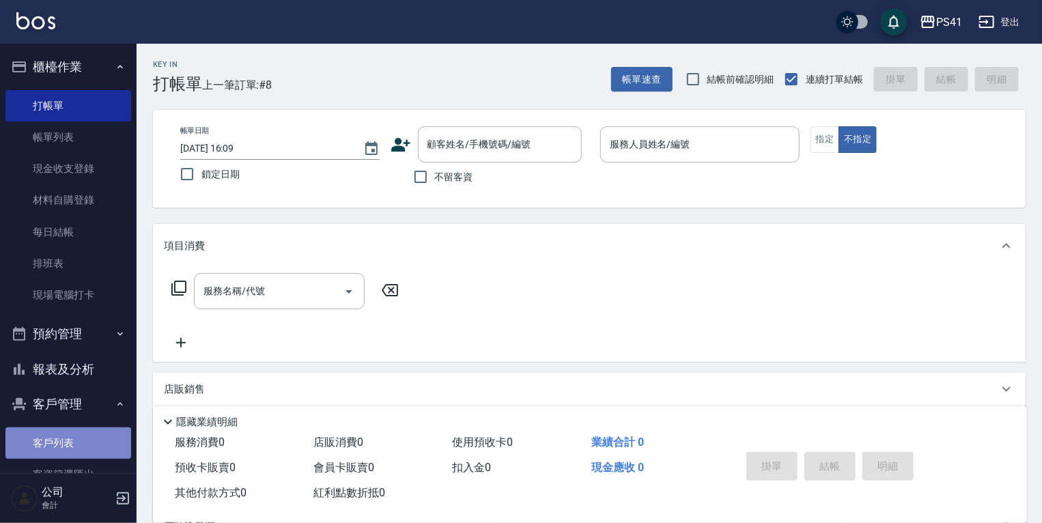
click at [101, 451] on link "客戶列表" at bounding box center [68, 443] width 126 height 31
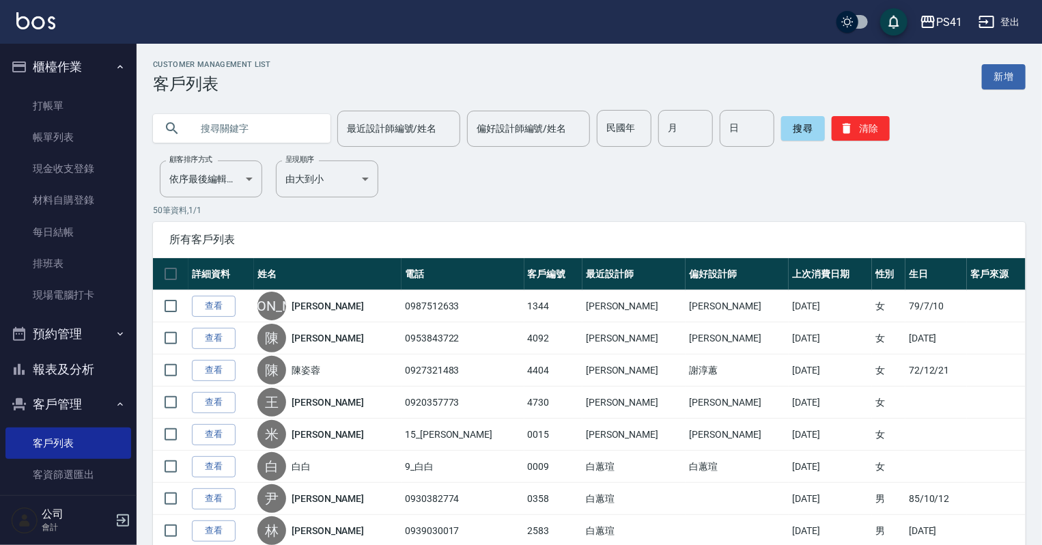
click at [249, 133] on input "text" at bounding box center [255, 128] width 128 height 37
type input "[PERSON_NAME]"
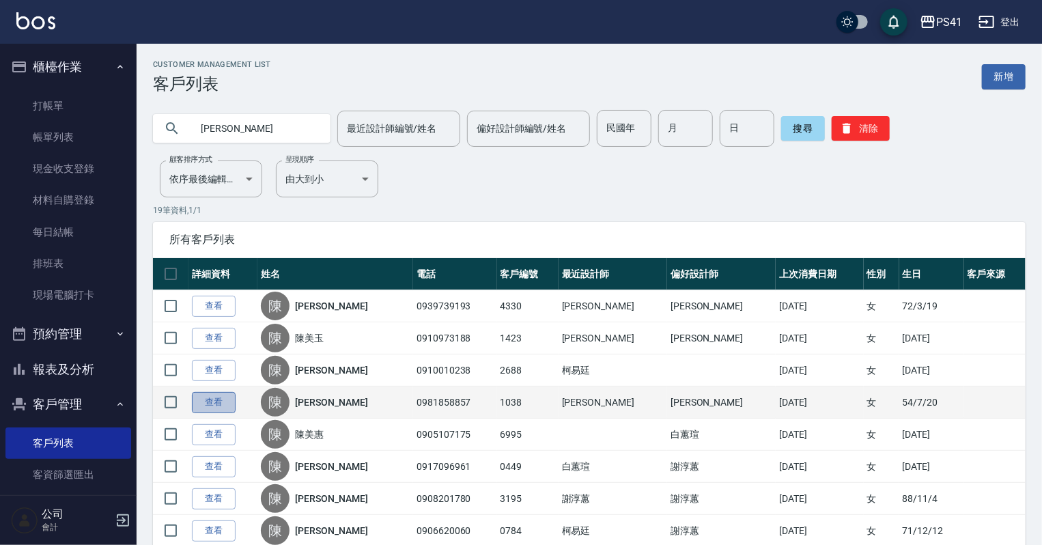
click at [230, 404] on link "查看" at bounding box center [214, 402] width 44 height 21
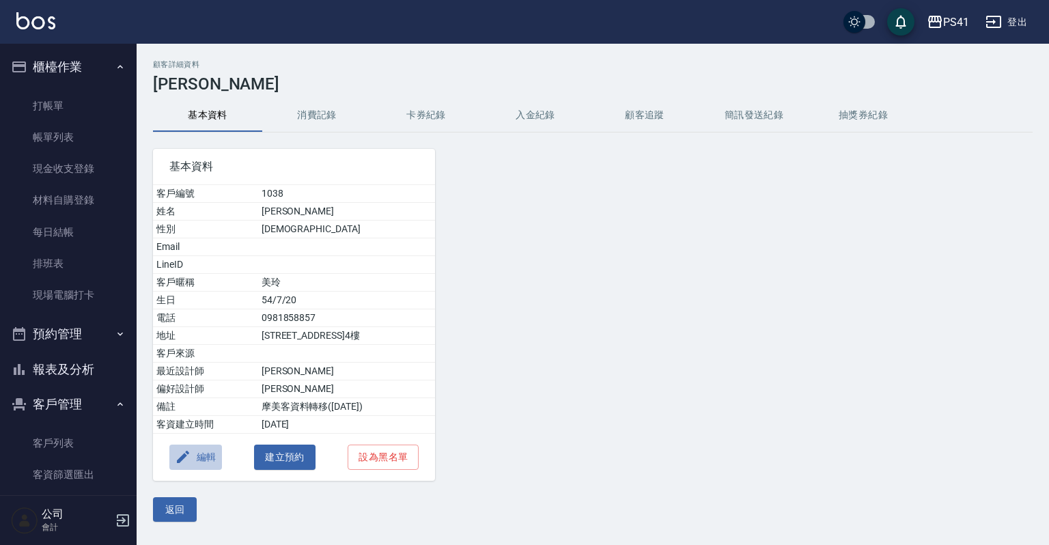
click at [192, 460] on button "編輯" at bounding box center [195, 457] width 53 height 25
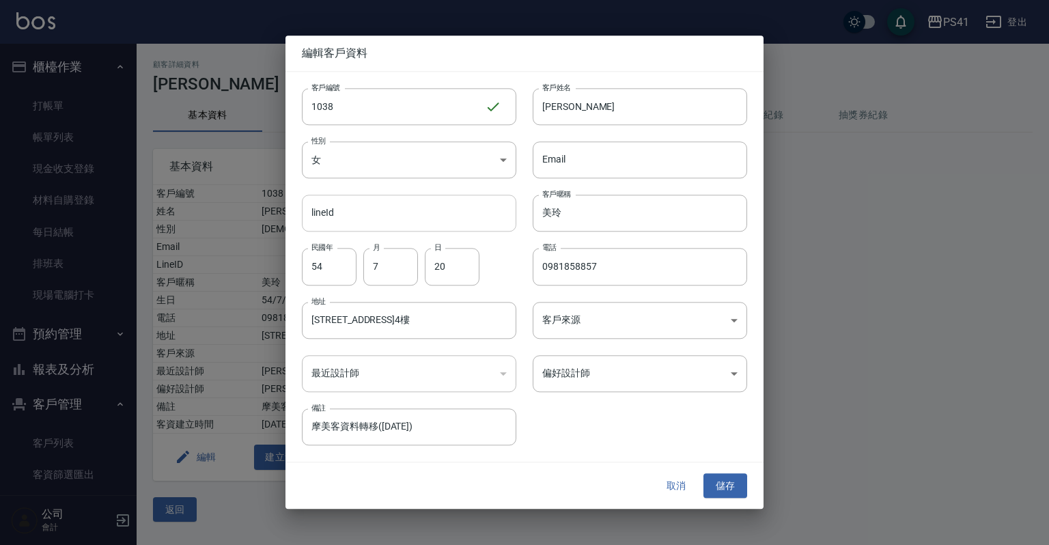
click at [407, 209] on input "lineId" at bounding box center [409, 213] width 214 height 37
click at [585, 210] on input "美玲" at bounding box center [640, 213] width 214 height 37
type input "美"
type input "ㄗ"
type input "[PERSON_NAME]"
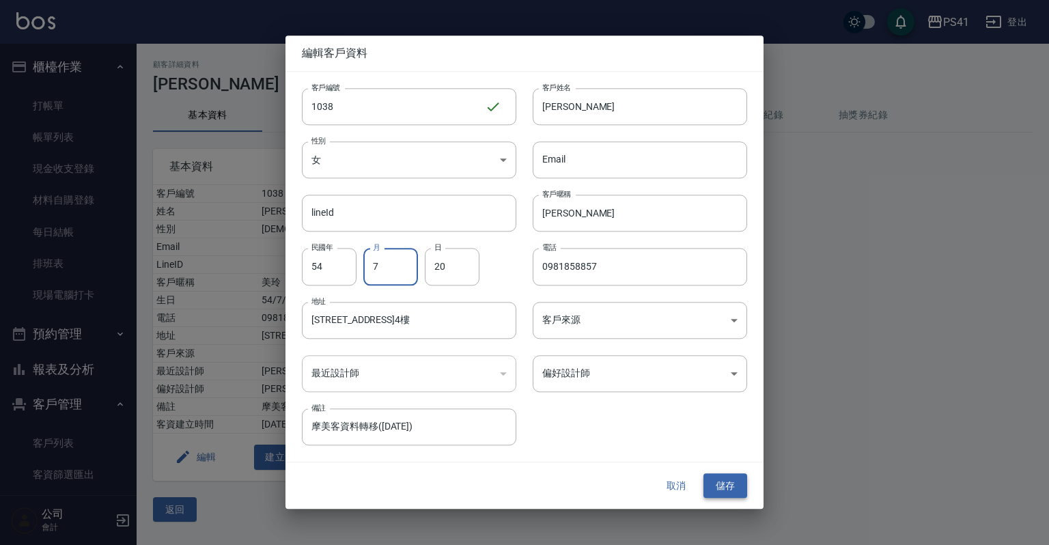
click at [740, 492] on button "儲存" at bounding box center [726, 485] width 44 height 25
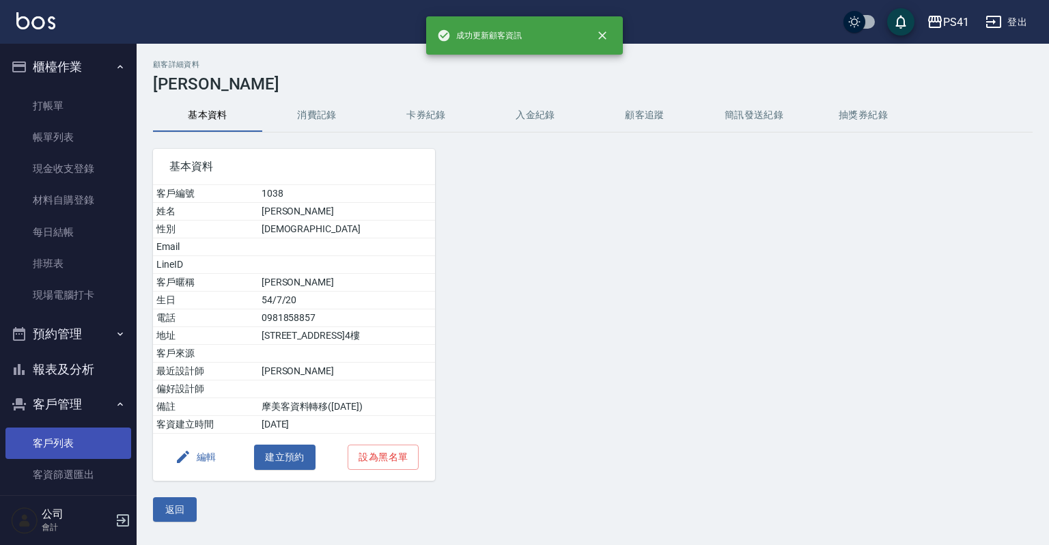
click at [71, 443] on link "客戶列表" at bounding box center [68, 443] width 126 height 31
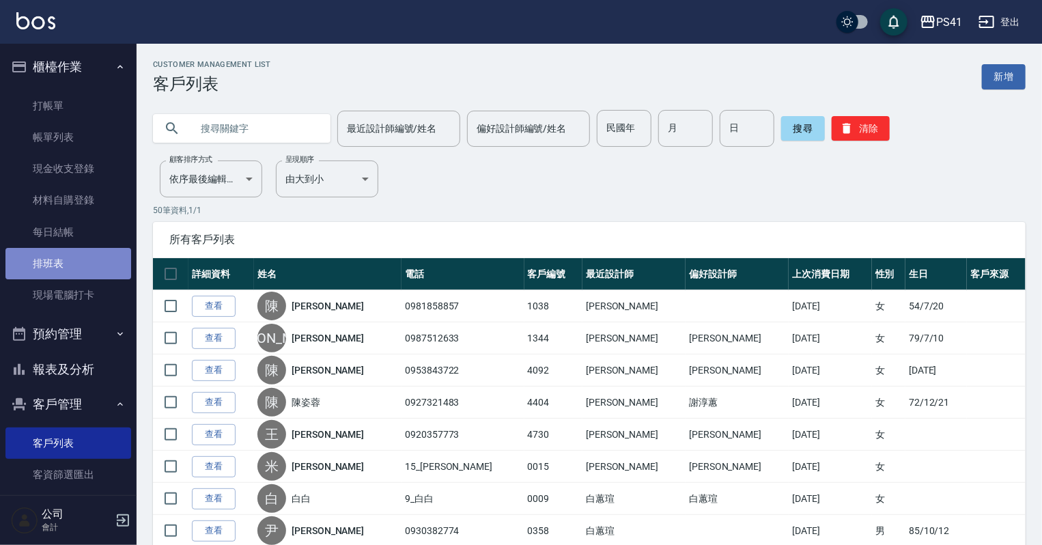
click at [96, 261] on link "排班表" at bounding box center [68, 263] width 126 height 31
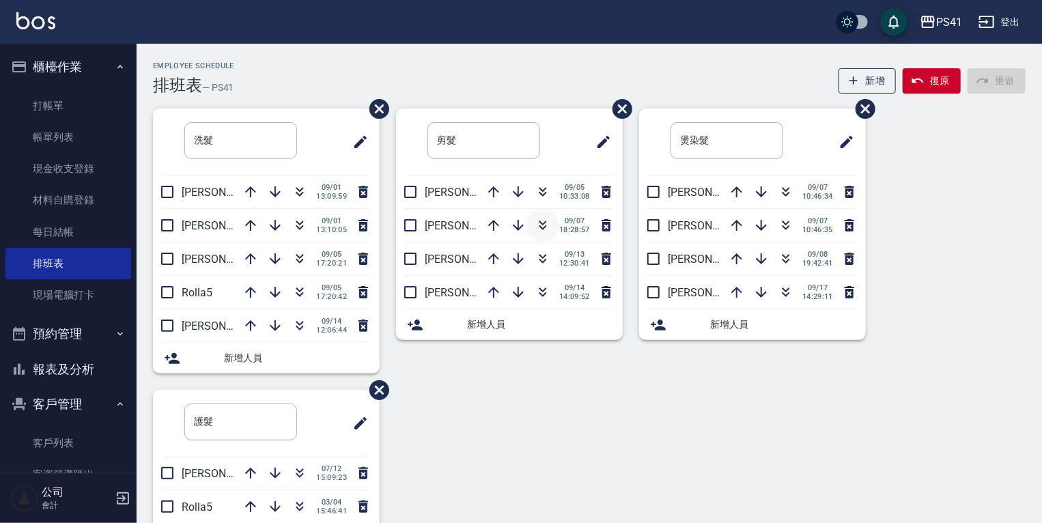
click at [545, 227] on icon "button" at bounding box center [543, 225] width 16 height 16
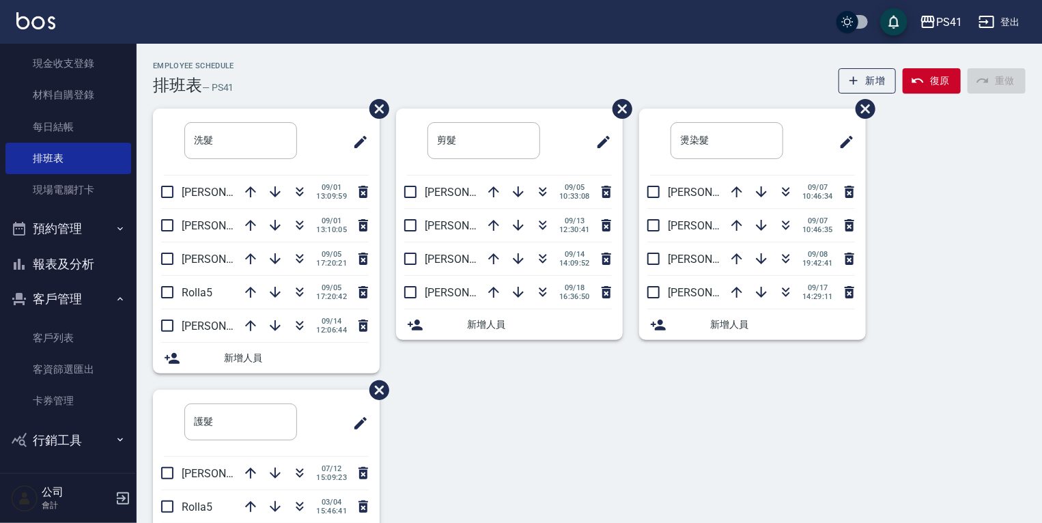
scroll to position [55, 0]
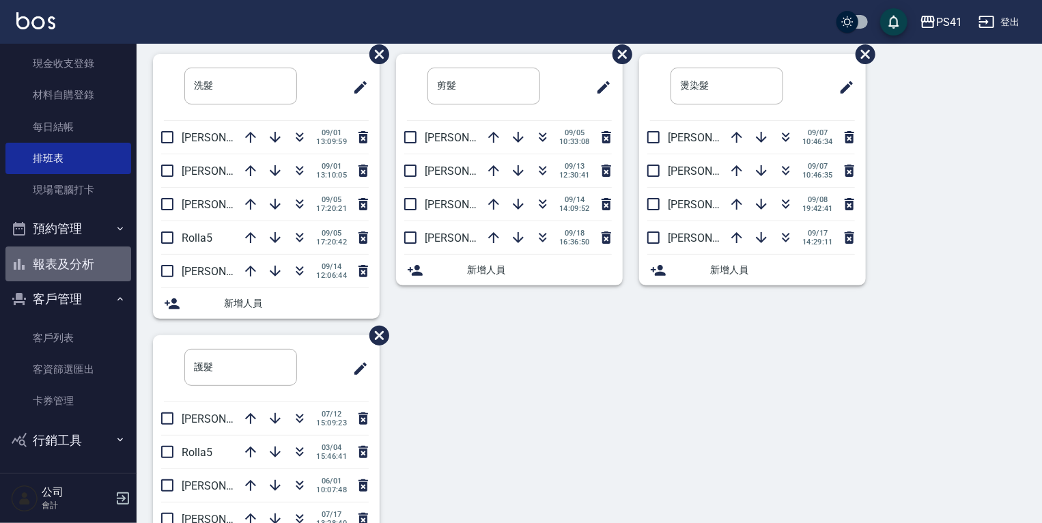
click at [81, 256] on button "報表及分析" at bounding box center [68, 265] width 126 height 36
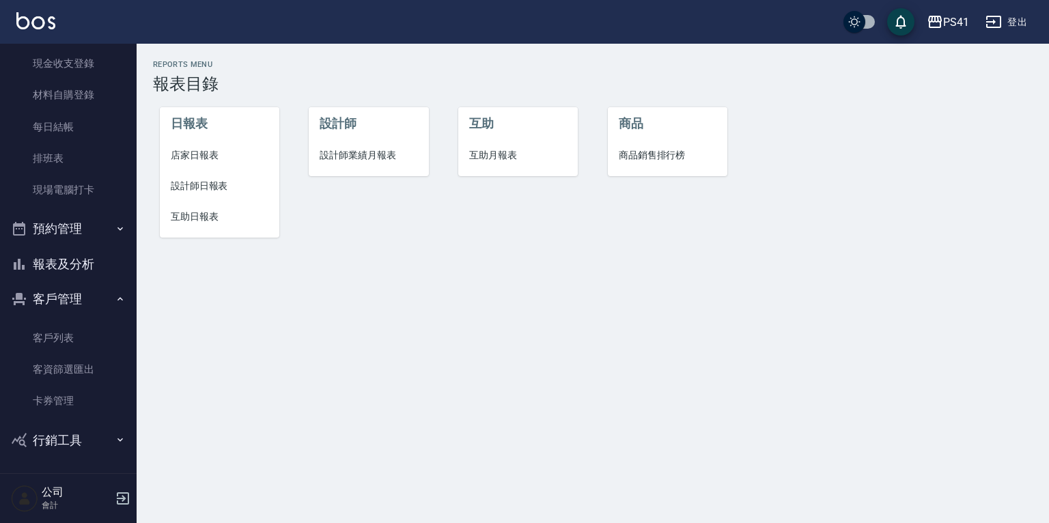
click at [325, 153] on span "設計師業績月報表" at bounding box center [369, 155] width 98 height 14
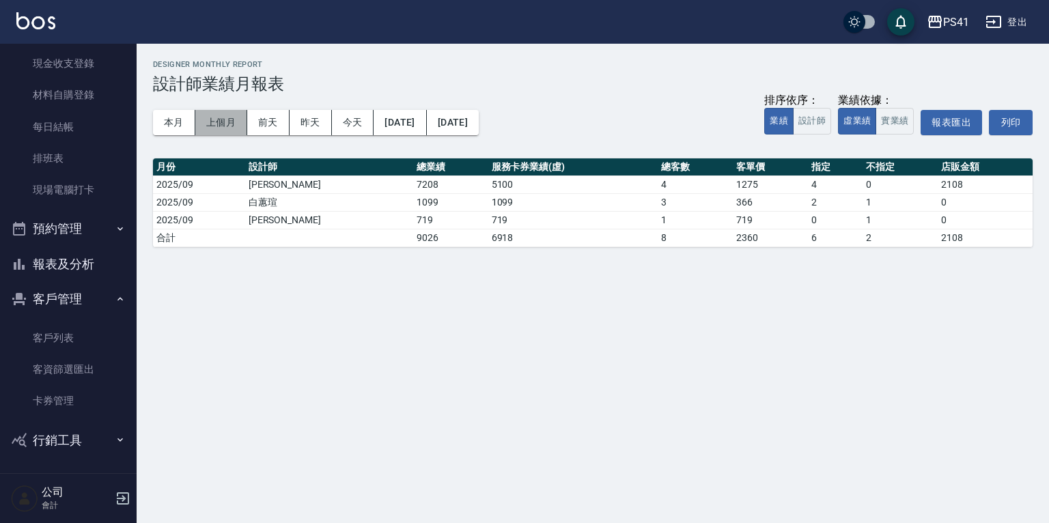
click at [197, 117] on button "上個月" at bounding box center [221, 122] width 52 height 25
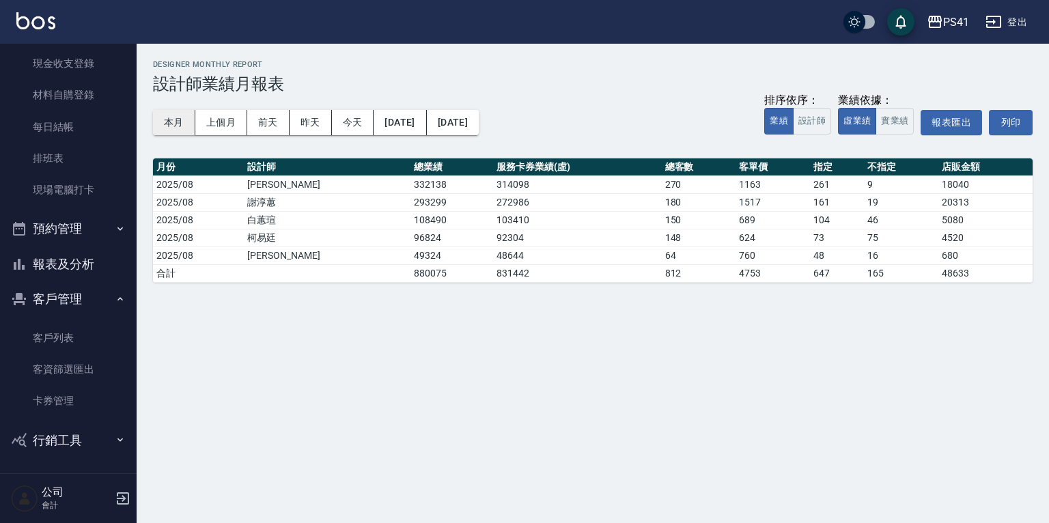
click at [167, 119] on button "本月" at bounding box center [174, 122] width 42 height 25
click at [239, 120] on button "上個月" at bounding box center [221, 122] width 52 height 25
click at [180, 119] on button "本月" at bounding box center [174, 122] width 42 height 25
click at [898, 118] on button "實業績" at bounding box center [895, 121] width 38 height 27
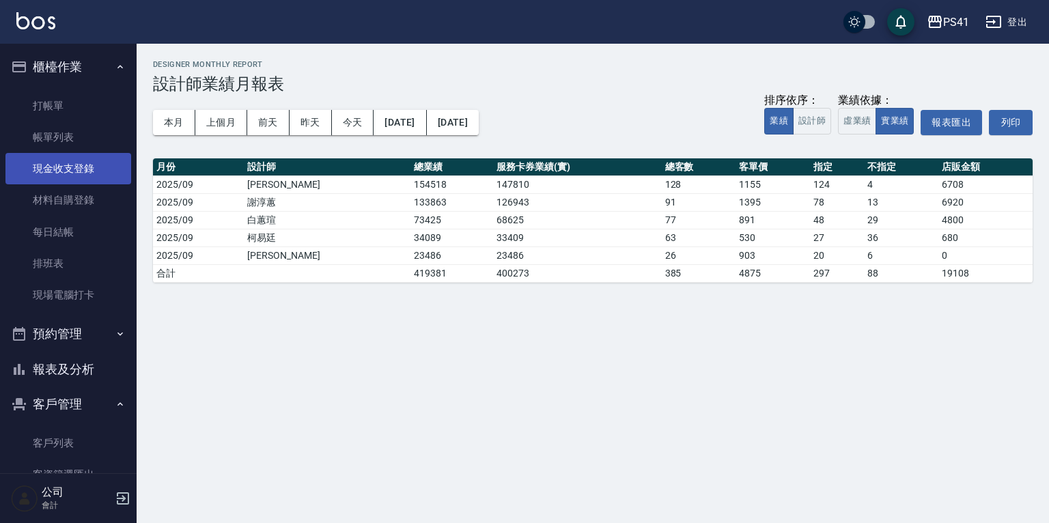
drag, startPoint x: 72, startPoint y: 137, endPoint x: 72, endPoint y: 158, distance: 21.9
click at [72, 137] on link "帳單列表" at bounding box center [68, 137] width 126 height 31
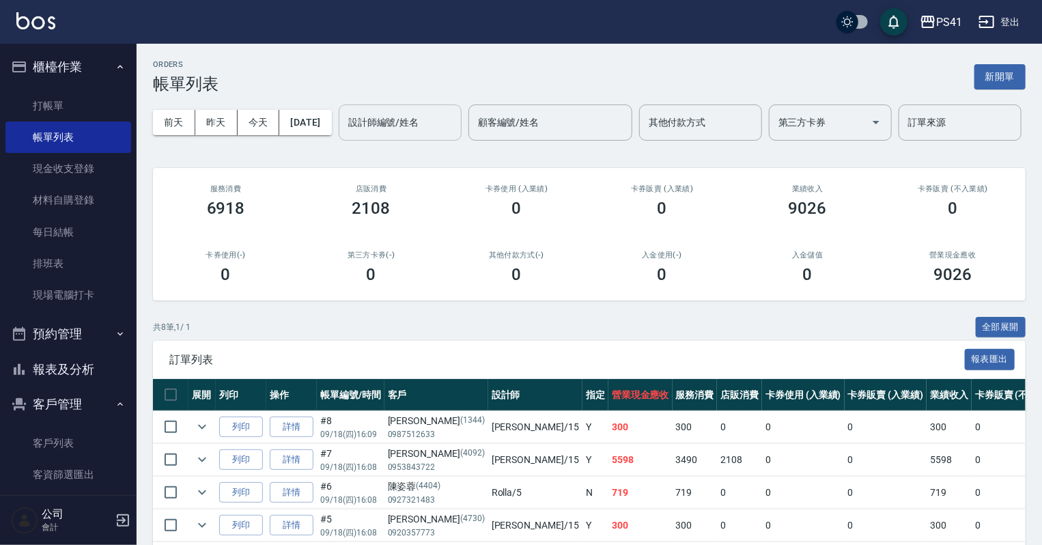
click at [345, 135] on input "設計師編號/姓名" at bounding box center [400, 123] width 111 height 24
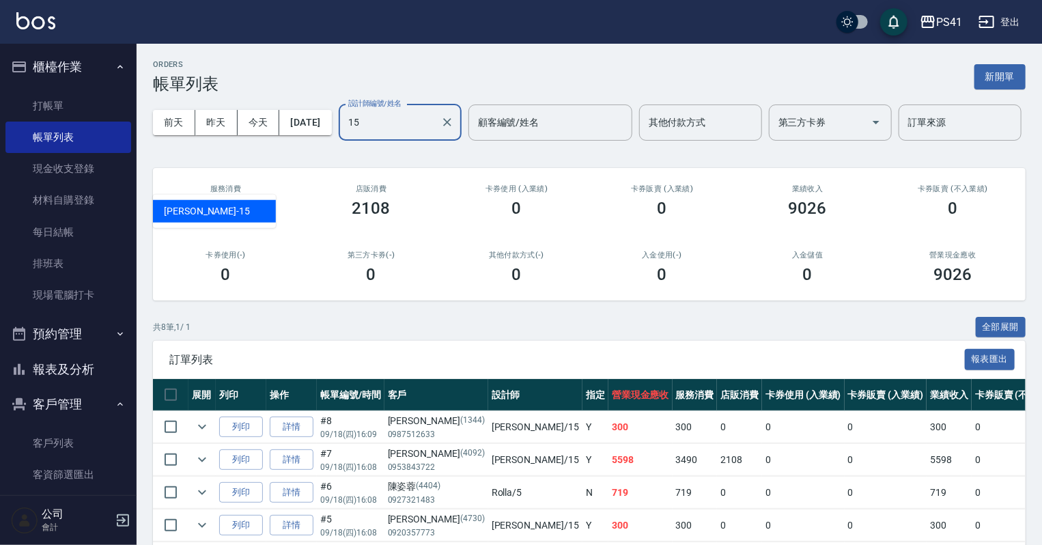
type input "[PERSON_NAME]-15"
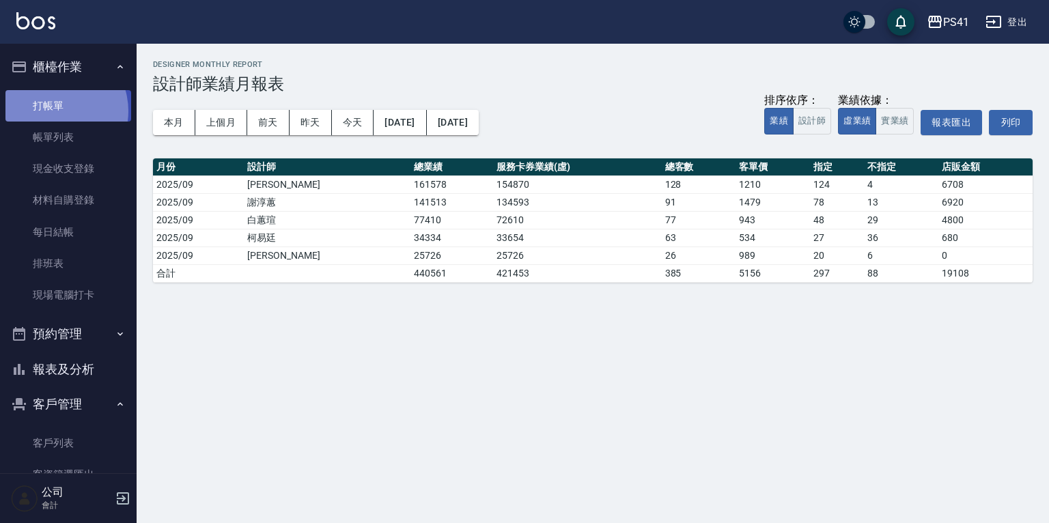
click at [53, 111] on link "打帳單" at bounding box center [68, 105] width 126 height 31
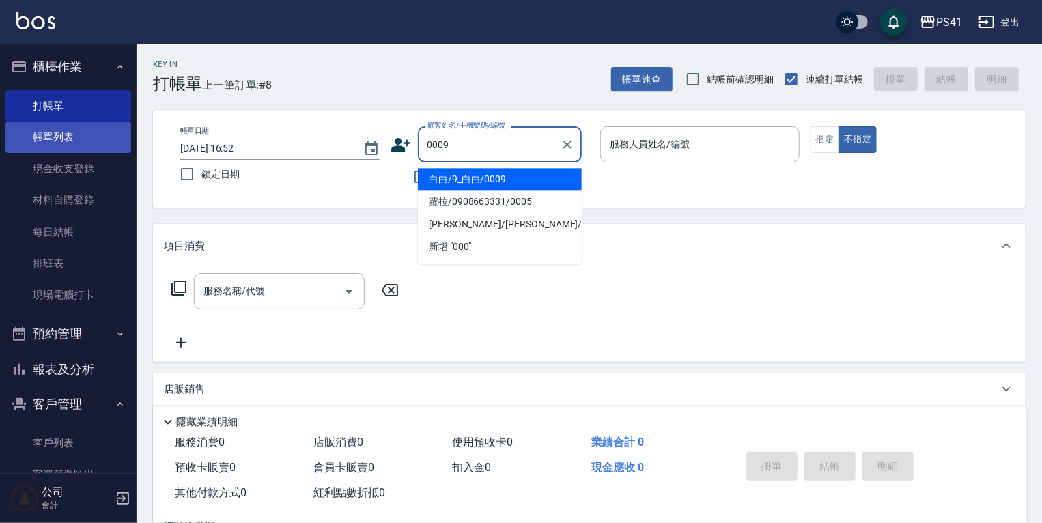
type input "白白/9_白白/0009"
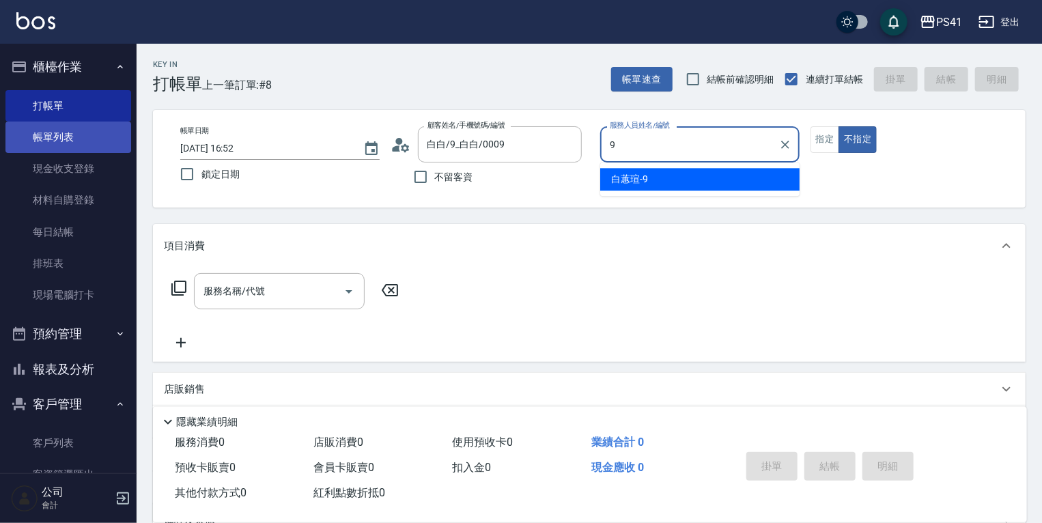
type input "白蕙瑄-9"
type button "false"
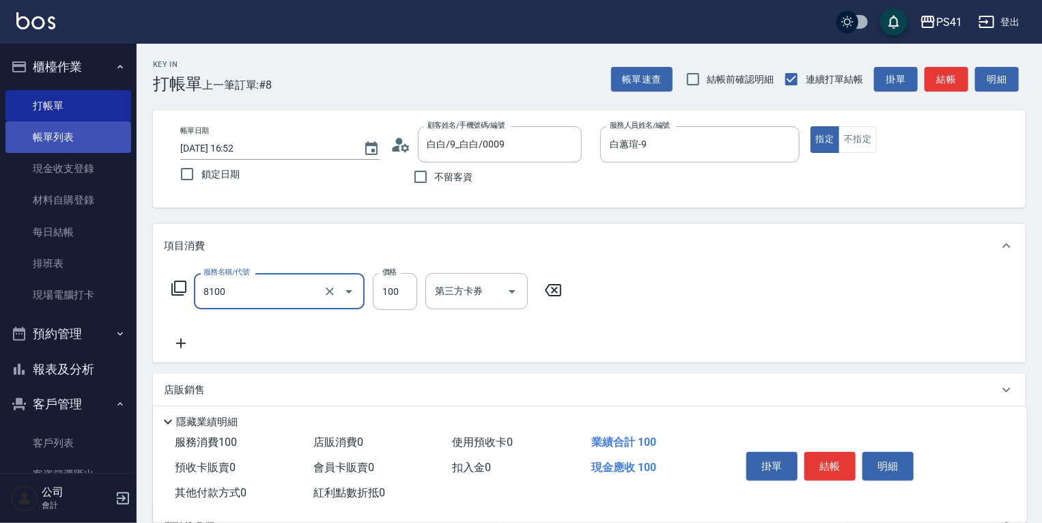
type input "電棒 夾直 玉米鬚(8100)"
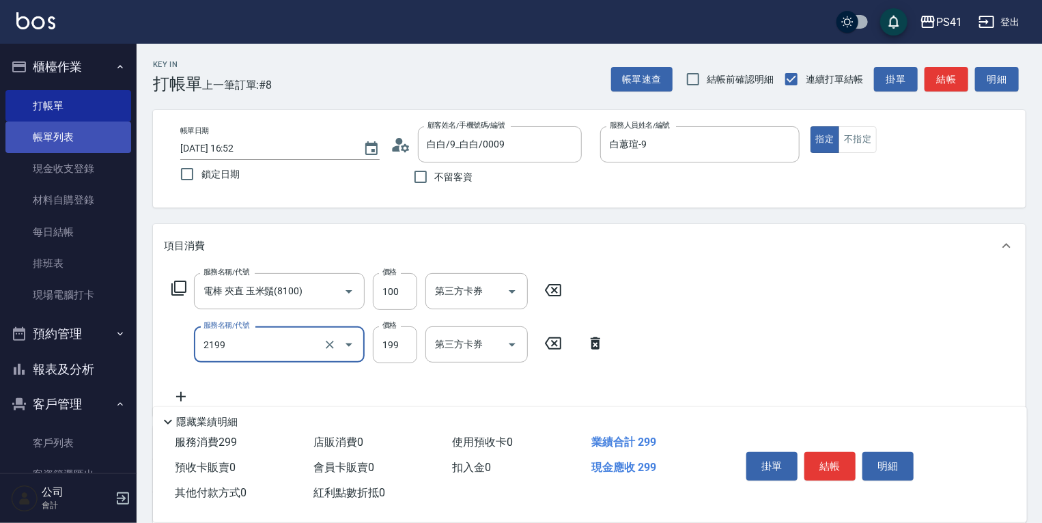
type input "不指定剪髮活動(2199)"
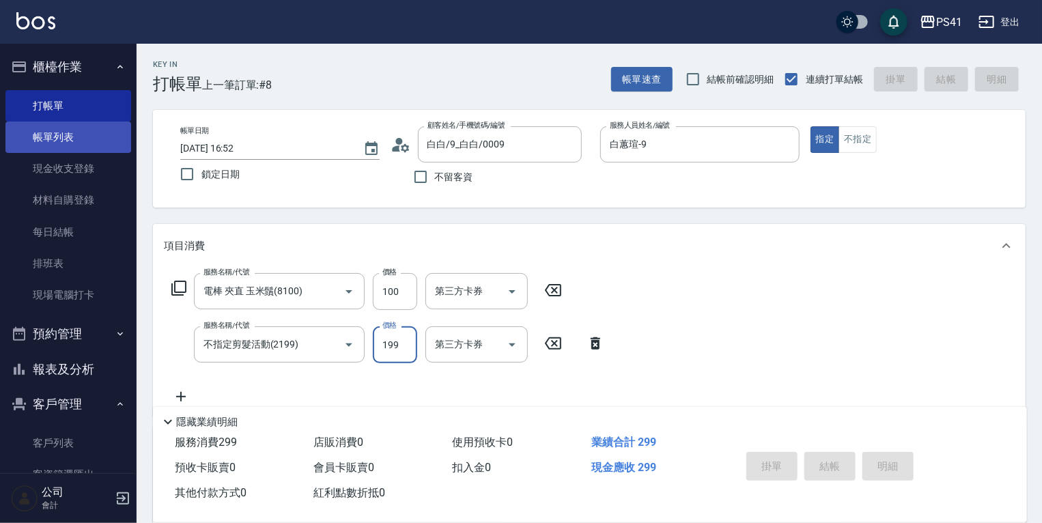
type input "[DATE] 16:53"
